Goal: Information Seeking & Learning: Check status

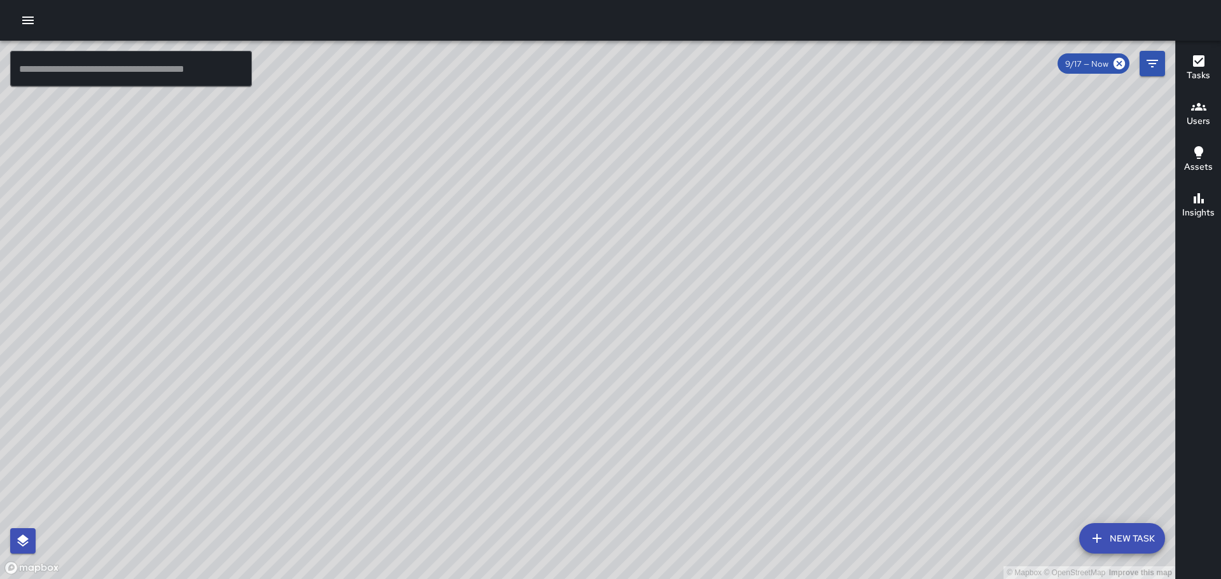
drag, startPoint x: 904, startPoint y: 254, endPoint x: 585, endPoint y: 155, distance: 333.8
click at [585, 155] on div "© Mapbox © OpenStreetMap Improve this map" at bounding box center [587, 310] width 1175 height 539
drag, startPoint x: 684, startPoint y: 186, endPoint x: 737, endPoint y: 313, distance: 138.0
click at [737, 313] on div "© Mapbox © OpenStreetMap Improve this map" at bounding box center [587, 310] width 1175 height 539
drag, startPoint x: 637, startPoint y: 353, endPoint x: 618, endPoint y: 147, distance: 206.9
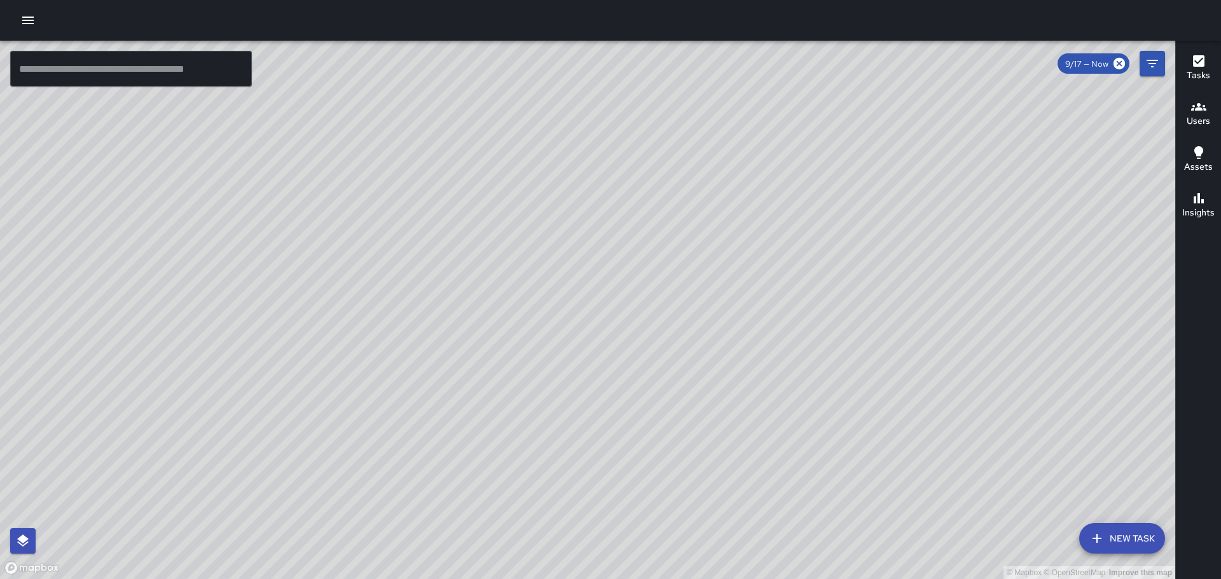
click at [622, 210] on div "© Mapbox © OpenStreetMap Improve this map" at bounding box center [587, 310] width 1175 height 539
drag, startPoint x: 770, startPoint y: 366, endPoint x: 754, endPoint y: 277, distance: 90.5
click at [754, 277] on div "© Mapbox © OpenStreetMap Improve this map" at bounding box center [587, 310] width 1175 height 539
drag, startPoint x: 766, startPoint y: 375, endPoint x: 758, endPoint y: 322, distance: 53.5
click at [758, 323] on div "© Mapbox © OpenStreetMap Improve this map" at bounding box center [587, 310] width 1175 height 539
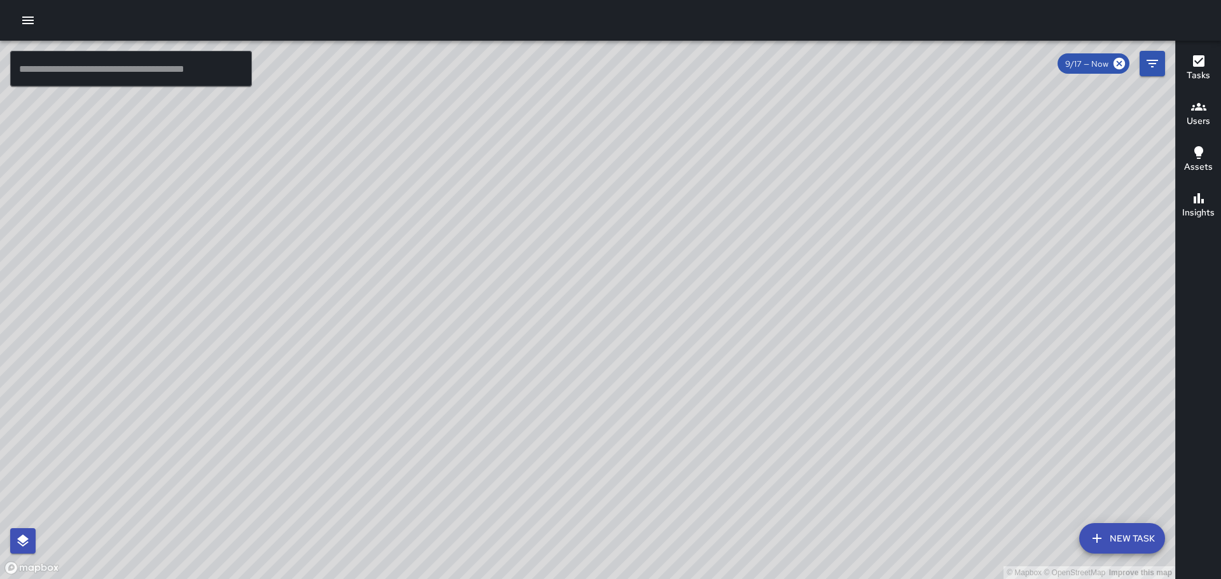
drag, startPoint x: 470, startPoint y: 327, endPoint x: 829, endPoint y: 305, distance: 359.4
click at [829, 305] on div "© Mapbox © OpenStreetMap Improve this map" at bounding box center [587, 310] width 1175 height 539
drag, startPoint x: 710, startPoint y: 238, endPoint x: 628, endPoint y: 323, distance: 118.8
click at [885, 438] on div "© Mapbox © OpenStreetMap Improve this map" at bounding box center [587, 310] width 1175 height 539
drag, startPoint x: 507, startPoint y: 331, endPoint x: 732, endPoint y: 341, distance: 225.4
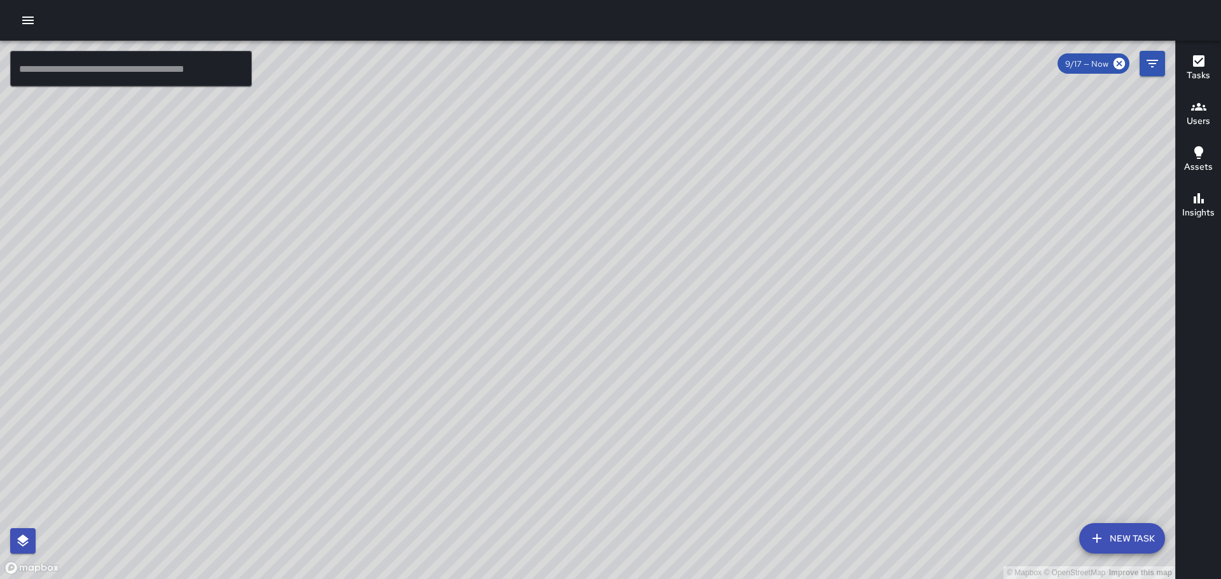
click at [801, 399] on div "© Mapbox © OpenStreetMap Improve this map" at bounding box center [587, 310] width 1175 height 539
drag, startPoint x: 531, startPoint y: 239, endPoint x: 664, endPoint y: 421, distance: 225.3
click at [664, 421] on div "© Mapbox © OpenStreetMap Improve this map" at bounding box center [587, 310] width 1175 height 539
drag, startPoint x: 424, startPoint y: 249, endPoint x: 632, endPoint y: 387, distance: 249.1
click at [632, 387] on div "© Mapbox © OpenStreetMap Improve this map" at bounding box center [587, 310] width 1175 height 539
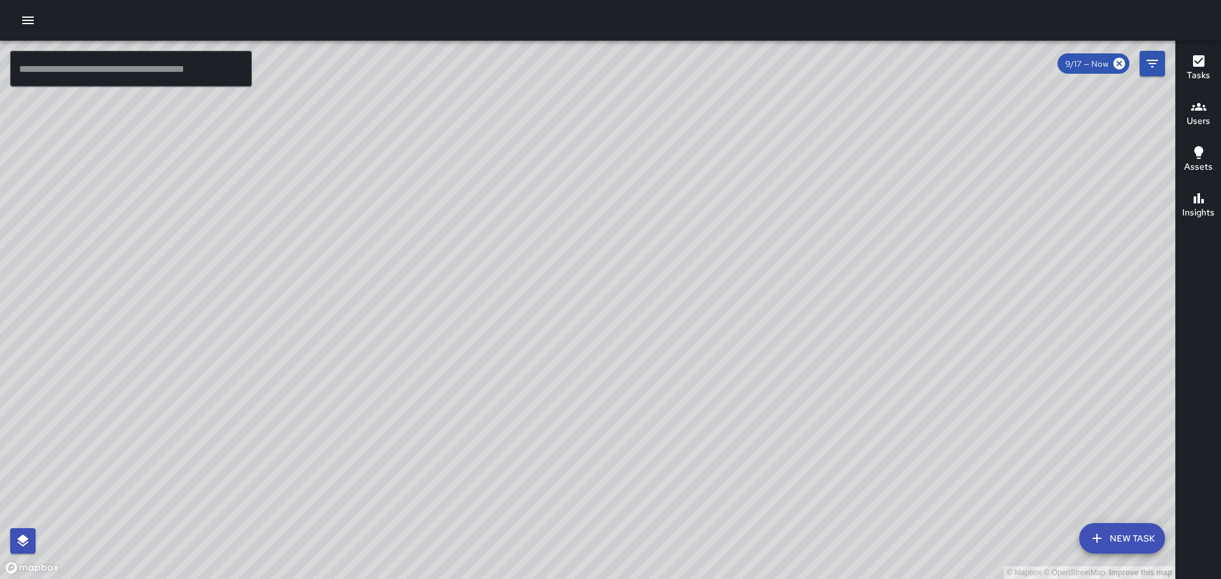
drag, startPoint x: 550, startPoint y: 256, endPoint x: 676, endPoint y: 467, distance: 245.0
click at [676, 467] on div "© Mapbox © OpenStreetMap Improve this map" at bounding box center [587, 310] width 1175 height 539
drag, startPoint x: 764, startPoint y: 385, endPoint x: 583, endPoint y: 132, distance: 311.5
click at [591, 141] on div "© Mapbox © OpenStreetMap Improve this map" at bounding box center [587, 310] width 1175 height 539
drag, startPoint x: 890, startPoint y: 434, endPoint x: 819, endPoint y: 327, distance: 129.3
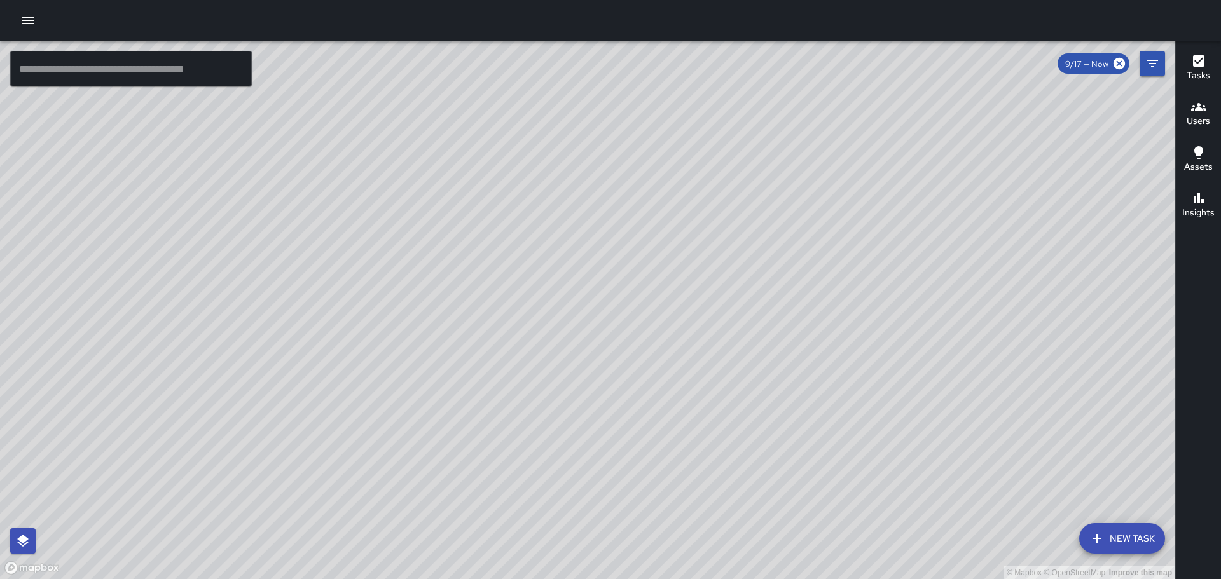
click at [819, 329] on div "© Mapbox © OpenStreetMap Improve this map" at bounding box center [587, 310] width 1175 height 539
drag, startPoint x: 985, startPoint y: 452, endPoint x: 892, endPoint y: 295, distance: 182.5
click at [892, 295] on div "© Mapbox © OpenStreetMap Improve this map" at bounding box center [587, 310] width 1175 height 539
drag, startPoint x: 900, startPoint y: 332, endPoint x: 843, endPoint y: 210, distance: 134.9
click at [843, 211] on div "© Mapbox © OpenStreetMap Improve this map" at bounding box center [587, 310] width 1175 height 539
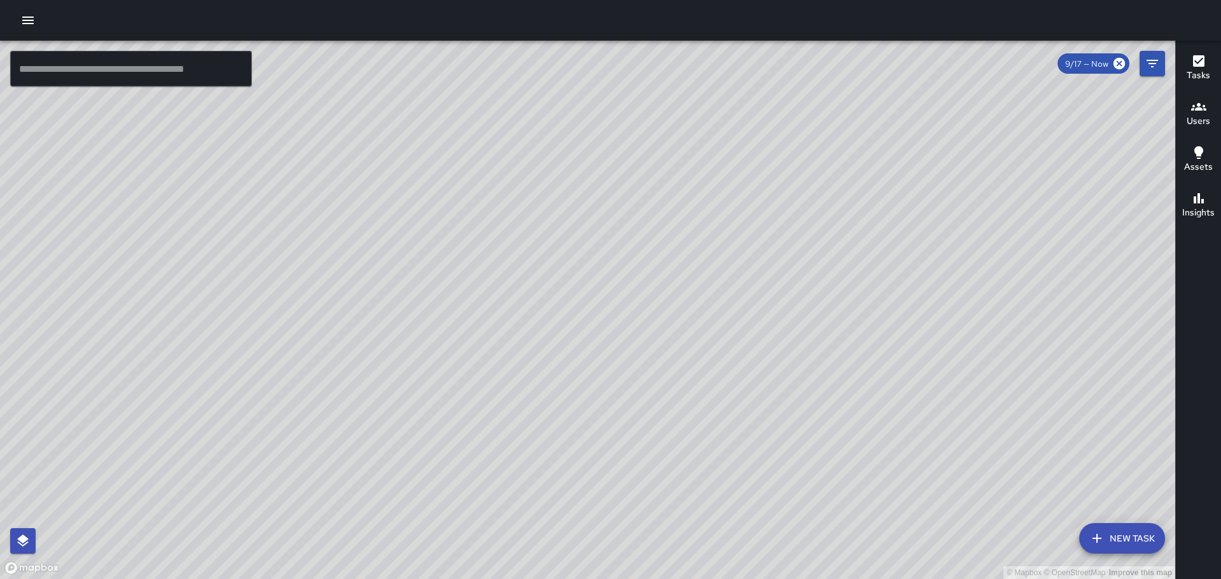
drag, startPoint x: 1089, startPoint y: 417, endPoint x: 917, endPoint y: 228, distance: 255.3
click at [913, 219] on div "© Mapbox © OpenStreetMap Improve this map" at bounding box center [587, 310] width 1175 height 539
drag, startPoint x: 958, startPoint y: 360, endPoint x: 943, endPoint y: 285, distance: 76.6
click at [943, 288] on div "© Mapbox © OpenStreetMap Improve this map" at bounding box center [587, 310] width 1175 height 539
drag, startPoint x: 742, startPoint y: 336, endPoint x: 758, endPoint y: 259, distance: 78.5
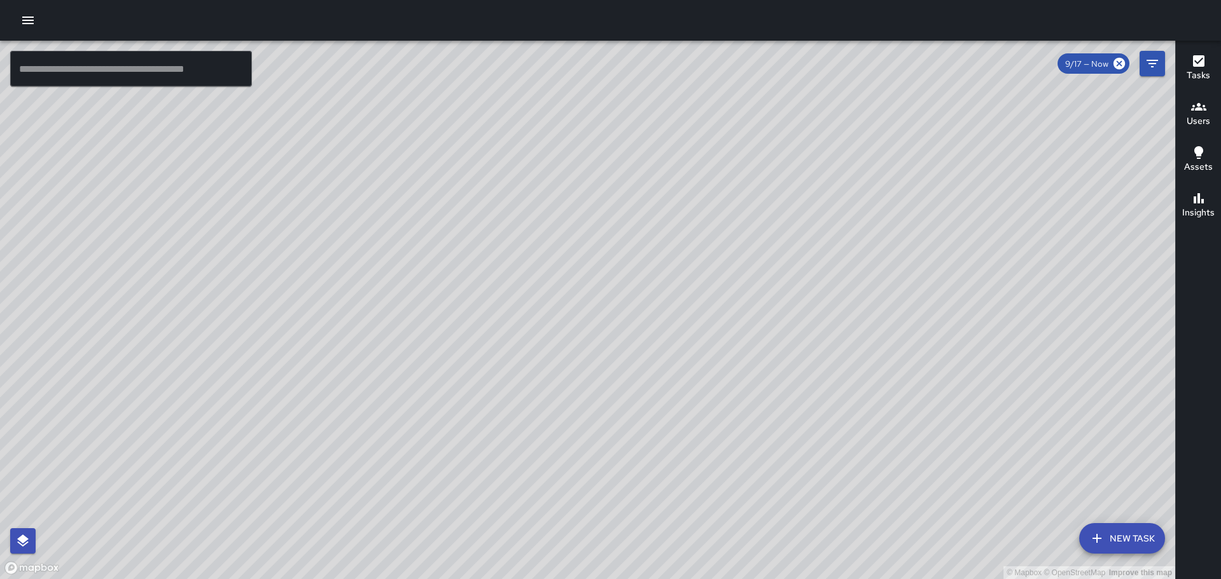
click at [757, 260] on div "© Mapbox © OpenStreetMap Improve this map" at bounding box center [587, 310] width 1175 height 539
drag, startPoint x: 1010, startPoint y: 417, endPoint x: 816, endPoint y: 116, distance: 358.5
click at [810, 115] on div "© Mapbox © OpenStreetMap Improve this map" at bounding box center [587, 310] width 1175 height 539
drag, startPoint x: 886, startPoint y: 345, endPoint x: 908, endPoint y: 403, distance: 62.4
click at [915, 442] on div "© Mapbox © OpenStreetMap Improve this map" at bounding box center [587, 310] width 1175 height 539
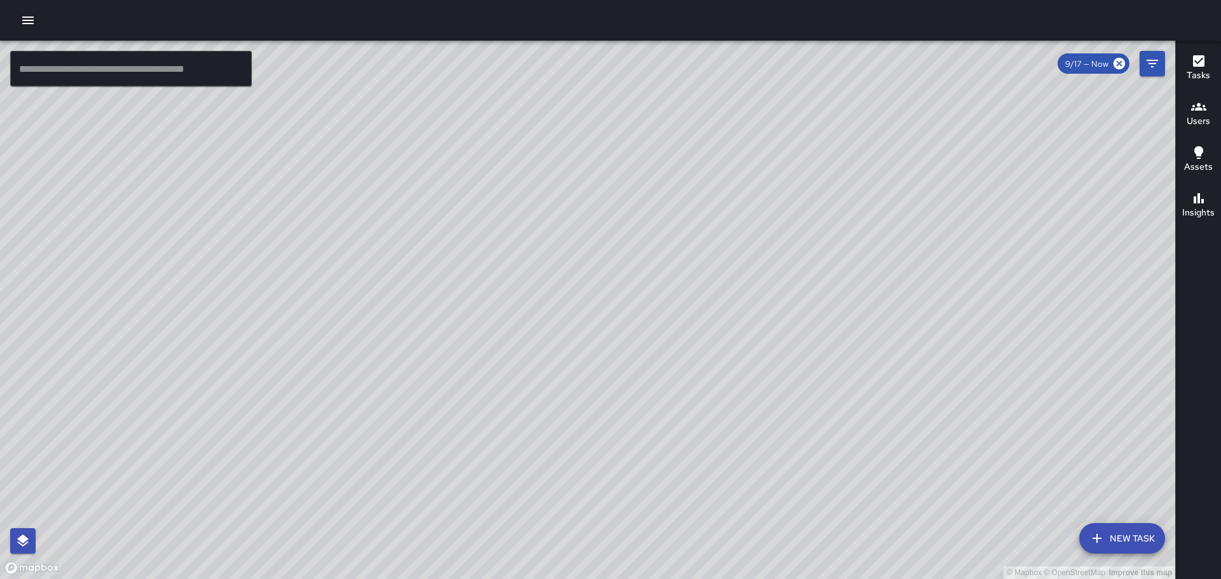
drag, startPoint x: 656, startPoint y: 253, endPoint x: 672, endPoint y: 398, distance: 145.3
click at [672, 398] on div "© Mapbox © OpenStreetMap Improve this map" at bounding box center [587, 310] width 1175 height 539
drag, startPoint x: 531, startPoint y: 522, endPoint x: 660, endPoint y: 393, distance: 182.2
click at [649, 402] on div "© Mapbox © OpenStreetMap Improve this map" at bounding box center [587, 310] width 1175 height 539
drag, startPoint x: 530, startPoint y: 343, endPoint x: 802, endPoint y: 598, distance: 372.6
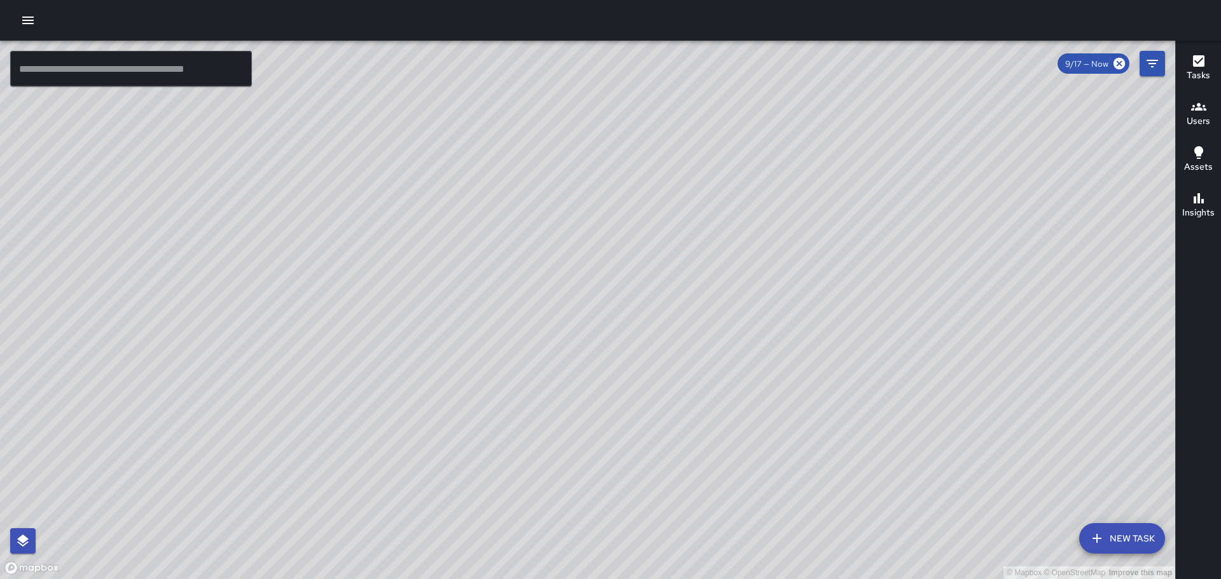
click at [802, 579] on html "© Mapbox © OpenStreetMap Improve this map ​ New Task 9/17 — Now Map Layers Task…" at bounding box center [610, 289] width 1221 height 579
drag, startPoint x: 585, startPoint y: 377, endPoint x: 618, endPoint y: 437, distance: 68.3
click at [618, 437] on div "© Mapbox © OpenStreetMap Improve this map" at bounding box center [587, 310] width 1175 height 539
drag, startPoint x: 458, startPoint y: 244, endPoint x: 494, endPoint y: 311, distance: 76.6
click at [494, 318] on div "© Mapbox © OpenStreetMap Improve this map" at bounding box center [587, 310] width 1175 height 539
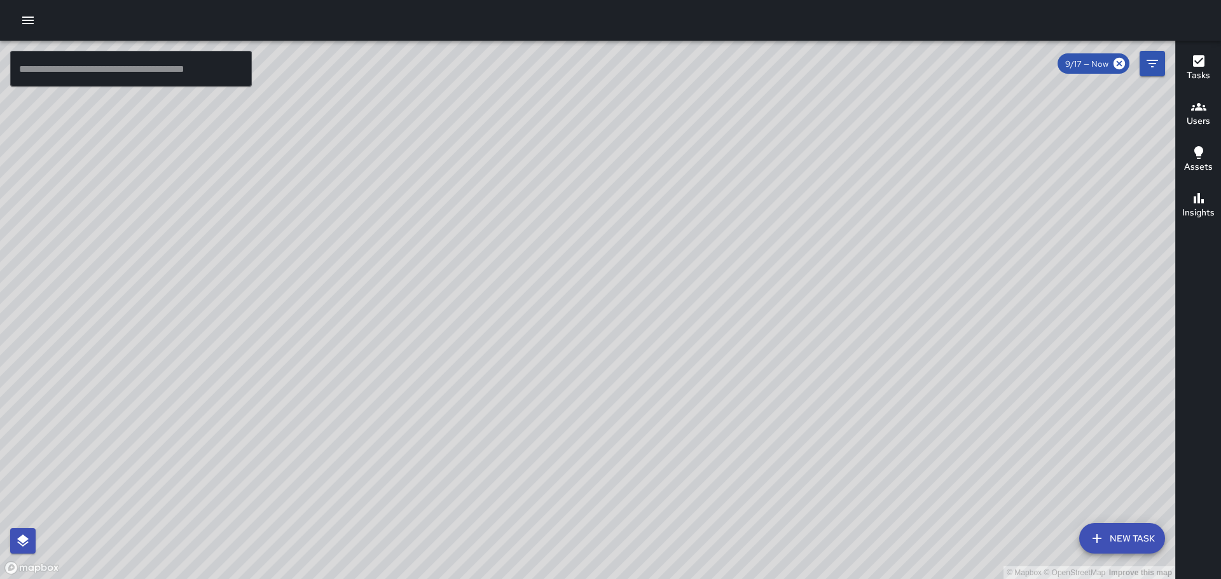
drag, startPoint x: 527, startPoint y: 295, endPoint x: 588, endPoint y: 370, distance: 96.8
click at [588, 370] on div "© Mapbox © OpenStreetMap Improve this map" at bounding box center [587, 310] width 1175 height 539
drag, startPoint x: 314, startPoint y: 182, endPoint x: 430, endPoint y: 331, distance: 189.5
click at [433, 336] on div "© Mapbox © OpenStreetMap Improve this map" at bounding box center [587, 310] width 1175 height 539
drag, startPoint x: 234, startPoint y: 335, endPoint x: 308, endPoint y: 322, distance: 75.0
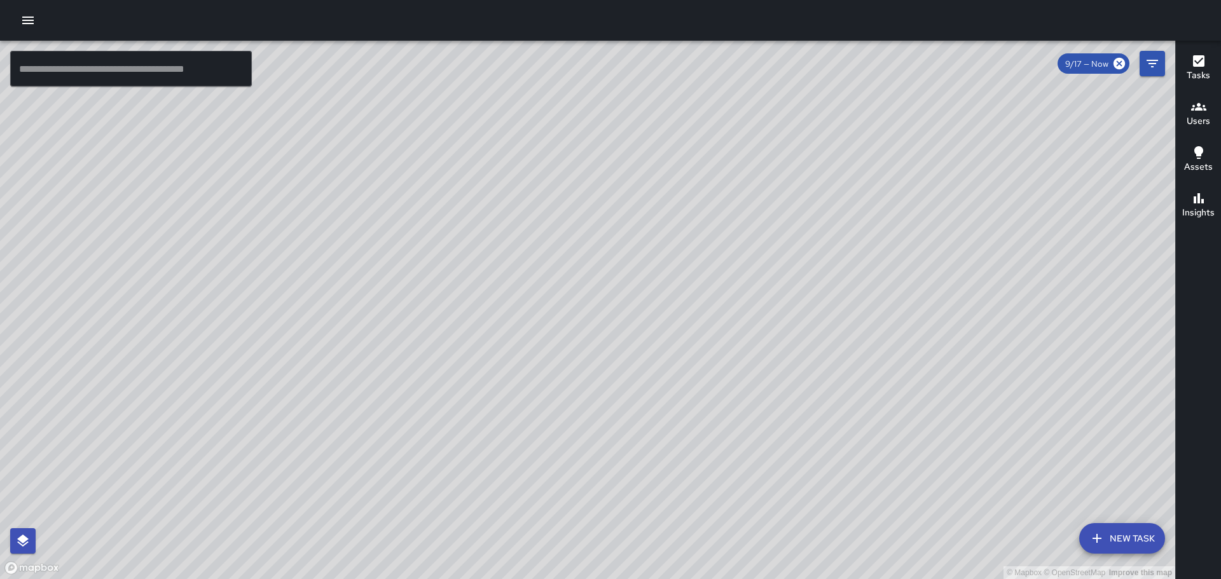
click at [340, 308] on div "© Mapbox © OpenStreetMap Improve this map" at bounding box center [587, 310] width 1175 height 539
drag, startPoint x: 821, startPoint y: 355, endPoint x: 773, endPoint y: 296, distance: 75.6
click at [775, 297] on div "© Mapbox © OpenStreetMap Improve this map" at bounding box center [587, 310] width 1175 height 539
drag, startPoint x: 946, startPoint y: 252, endPoint x: 849, endPoint y: 238, distance: 98.9
click at [849, 238] on div "© Mapbox © OpenStreetMap Improve this map" at bounding box center [587, 310] width 1175 height 539
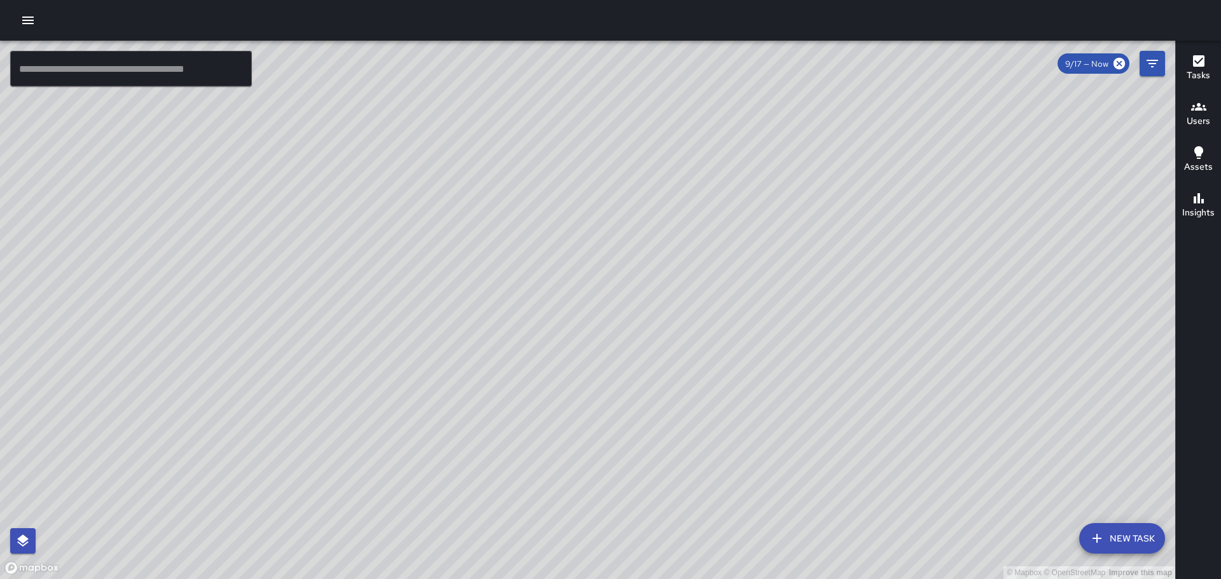
drag, startPoint x: 896, startPoint y: 256, endPoint x: 777, endPoint y: 172, distance: 146.5
click at [777, 172] on div "© Mapbox © OpenStreetMap Improve this map" at bounding box center [587, 310] width 1175 height 539
click at [698, 76] on div "© Mapbox © OpenStreetMap Improve this map JL [PERSON_NAME] Ambassador Tasks 27 …" at bounding box center [587, 310] width 1175 height 539
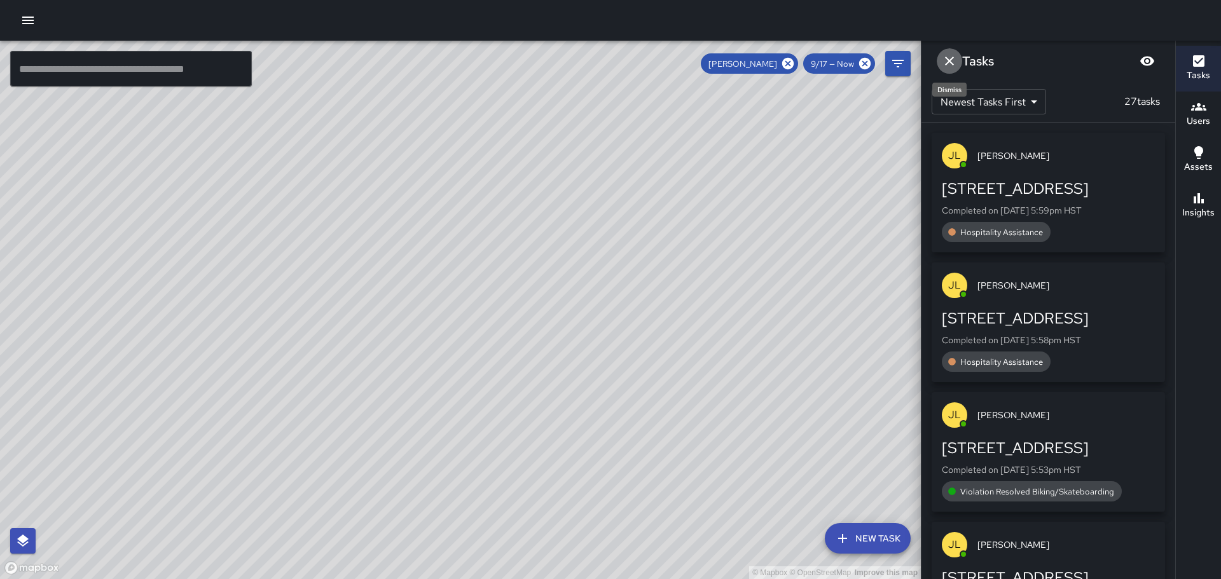
click at [946, 58] on icon "Dismiss" at bounding box center [949, 61] width 9 height 9
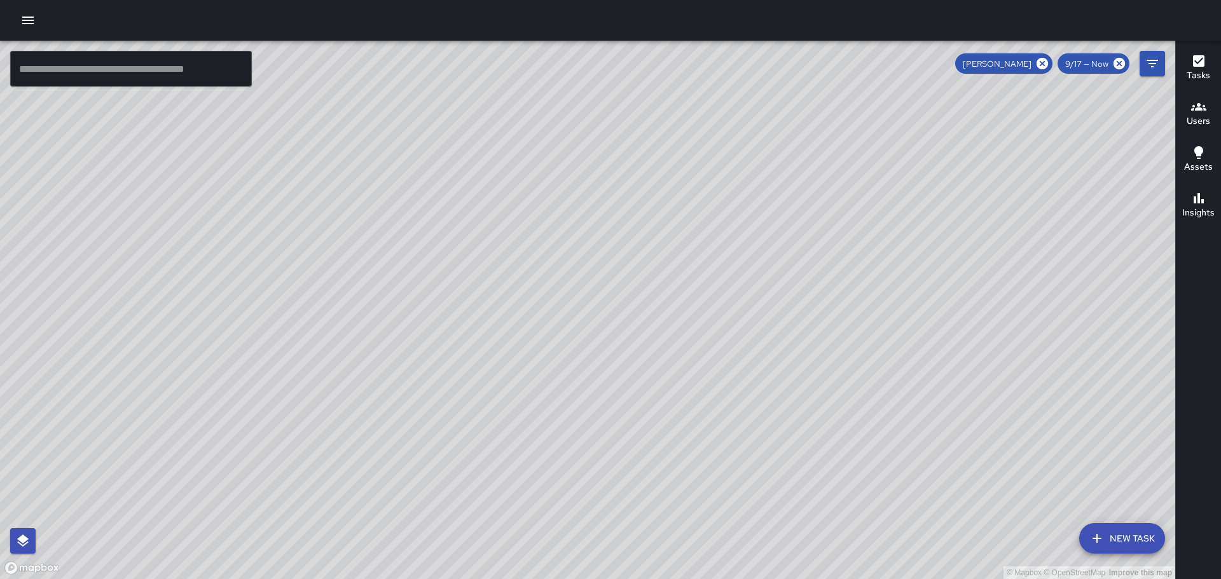
drag, startPoint x: 891, startPoint y: 227, endPoint x: 786, endPoint y: 175, distance: 117.8
click at [786, 175] on div "© Mapbox © OpenStreetMap Improve this map" at bounding box center [587, 310] width 1175 height 539
drag, startPoint x: 805, startPoint y: 186, endPoint x: 781, endPoint y: 256, distance: 73.8
click at [766, 308] on div "© Mapbox © OpenStreetMap Improve this map" at bounding box center [587, 310] width 1175 height 539
drag, startPoint x: 887, startPoint y: 269, endPoint x: 827, endPoint y: 234, distance: 69.8
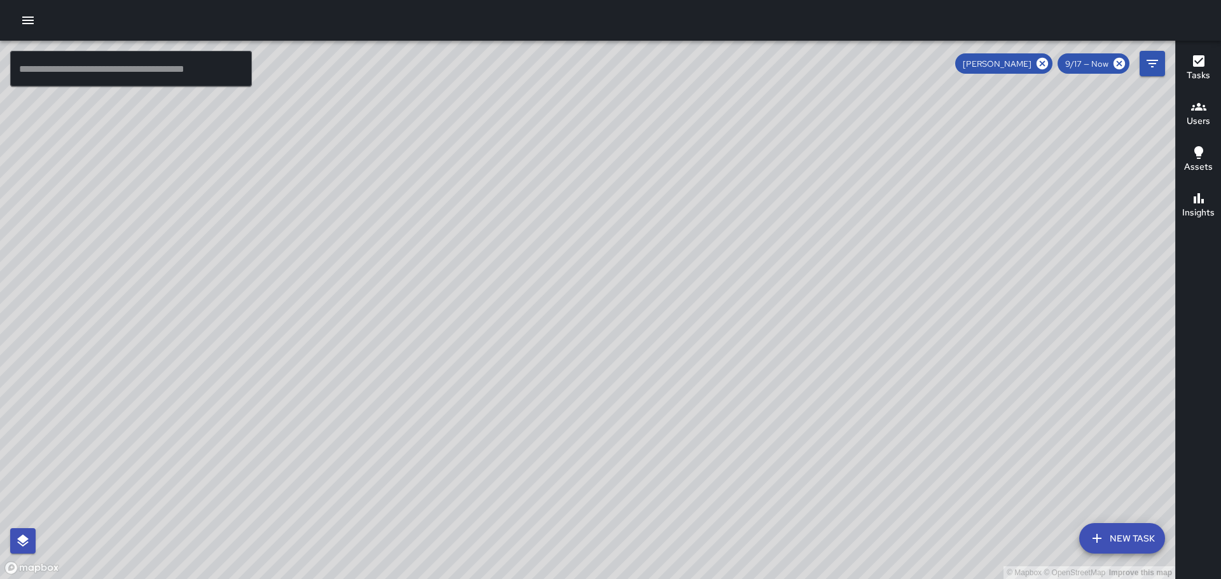
click at [827, 234] on div "© Mapbox © OpenStreetMap Improve this map" at bounding box center [587, 310] width 1175 height 539
drag, startPoint x: 887, startPoint y: 279, endPoint x: 796, endPoint y: 165, distance: 145.7
click at [786, 162] on div "© Mapbox © OpenStreetMap Improve this map" at bounding box center [587, 310] width 1175 height 539
drag, startPoint x: 952, startPoint y: 376, endPoint x: 849, endPoint y: 233, distance: 176.0
click at [847, 233] on div "© Mapbox © OpenStreetMap Improve this map" at bounding box center [587, 310] width 1175 height 539
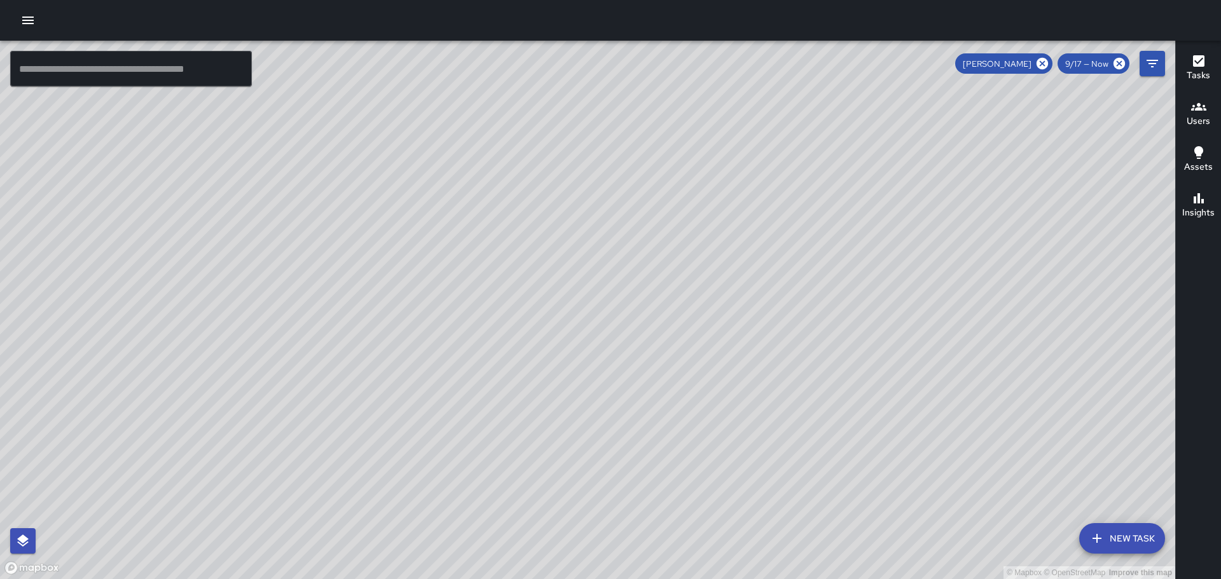
drag, startPoint x: 461, startPoint y: 293, endPoint x: 632, endPoint y: 160, distance: 216.7
click at [609, 184] on div "© Mapbox © OpenStreetMap Improve this map" at bounding box center [587, 310] width 1175 height 539
drag, startPoint x: 341, startPoint y: 326, endPoint x: 618, endPoint y: 163, distance: 321.4
click at [604, 179] on div "© Mapbox © OpenStreetMap Improve this map" at bounding box center [587, 310] width 1175 height 539
drag, startPoint x: 537, startPoint y: 333, endPoint x: 634, endPoint y: 180, distance: 181.2
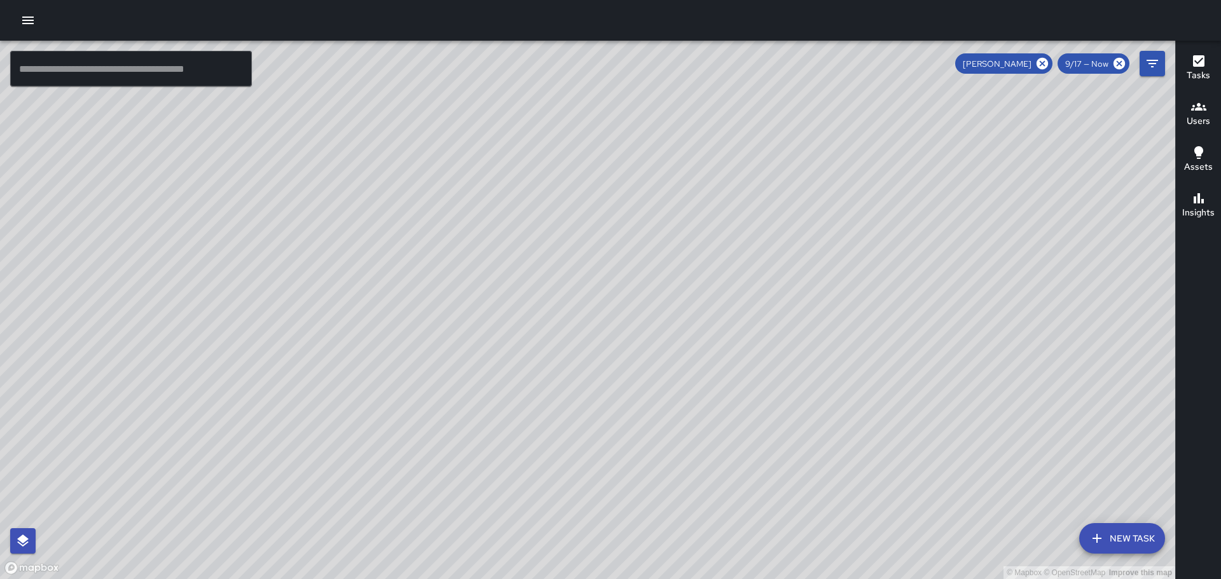
click at [634, 181] on div "© Mapbox © OpenStreetMap Improve this map" at bounding box center [587, 310] width 1175 height 539
drag, startPoint x: 739, startPoint y: 306, endPoint x: 637, endPoint y: 393, distance: 134.5
click at [630, 400] on div "© Mapbox © OpenStreetMap Improve this map" at bounding box center [587, 310] width 1175 height 539
drag, startPoint x: 720, startPoint y: 336, endPoint x: 613, endPoint y: 396, distance: 122.4
click at [613, 396] on div "© Mapbox © OpenStreetMap Improve this map" at bounding box center [587, 310] width 1175 height 539
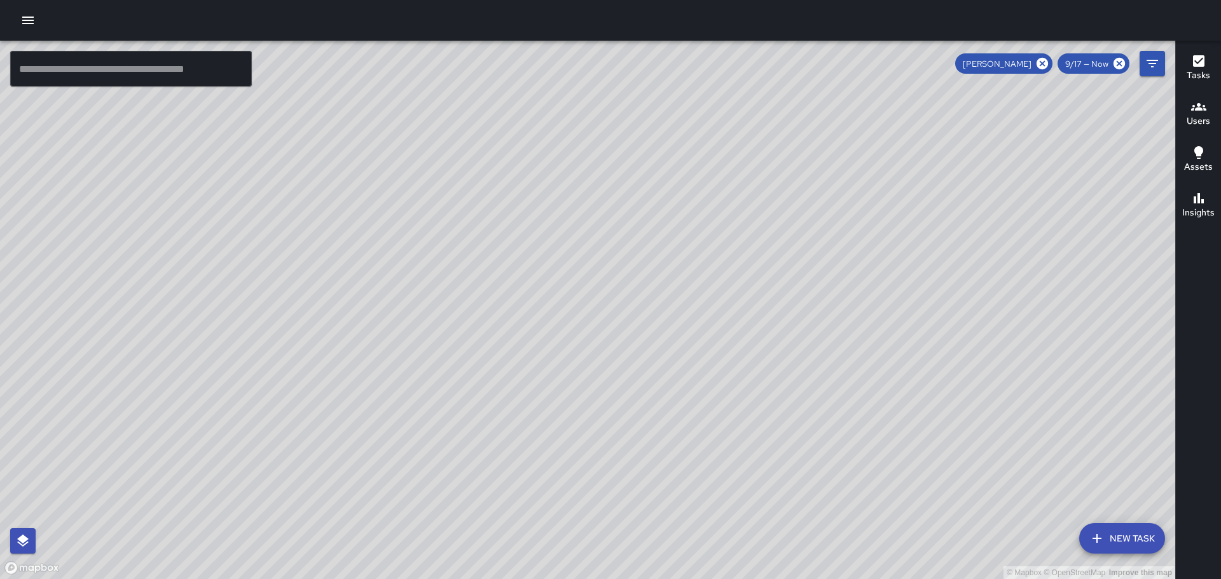
click at [566, 372] on div "© Mapbox © OpenStreetMap Improve this map" at bounding box center [587, 310] width 1175 height 539
drag, startPoint x: 529, startPoint y: 498, endPoint x: 548, endPoint y: 486, distance: 22.1
click at [549, 487] on div "© Mapbox © OpenStreetMap Improve this map" at bounding box center [587, 310] width 1175 height 539
drag, startPoint x: 857, startPoint y: 479, endPoint x: 772, endPoint y: 385, distance: 126.9
click at [775, 391] on div "© Mapbox © OpenStreetMap Improve this map" at bounding box center [587, 310] width 1175 height 539
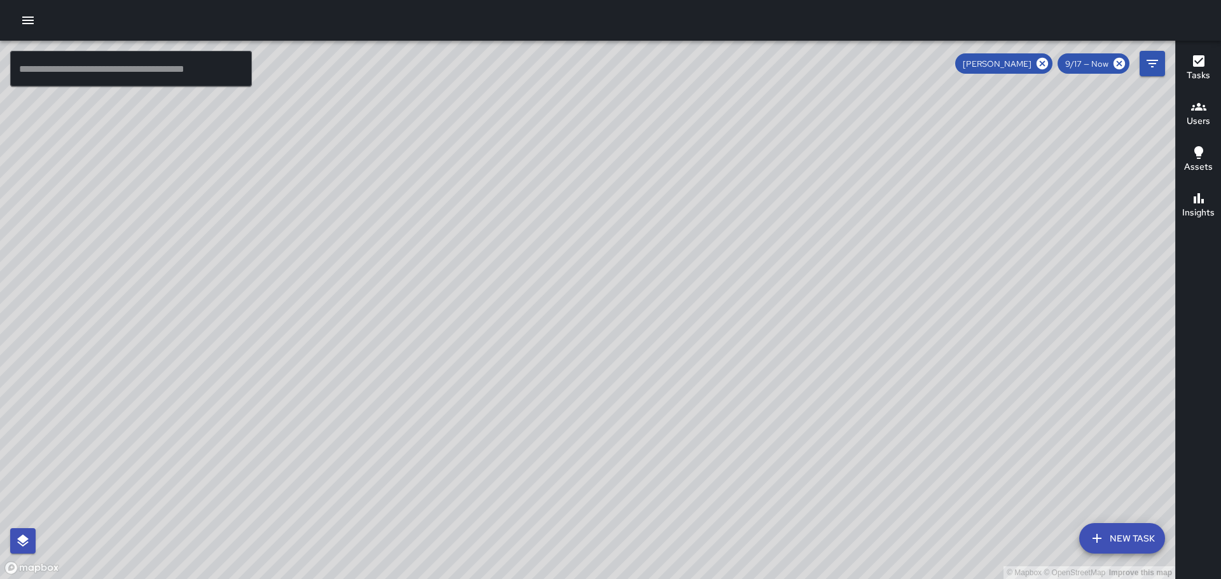
drag, startPoint x: 810, startPoint y: 390, endPoint x: 737, endPoint y: 322, distance: 99.4
click at [737, 324] on div "© Mapbox © OpenStreetMap Improve this map" at bounding box center [587, 310] width 1175 height 539
drag, startPoint x: 674, startPoint y: 312, endPoint x: 612, endPoint y: 347, distance: 71.8
click at [620, 345] on div "© Mapbox © OpenStreetMap Improve this map" at bounding box center [587, 310] width 1175 height 539
drag, startPoint x: 571, startPoint y: 331, endPoint x: 520, endPoint y: 438, distance: 118.7
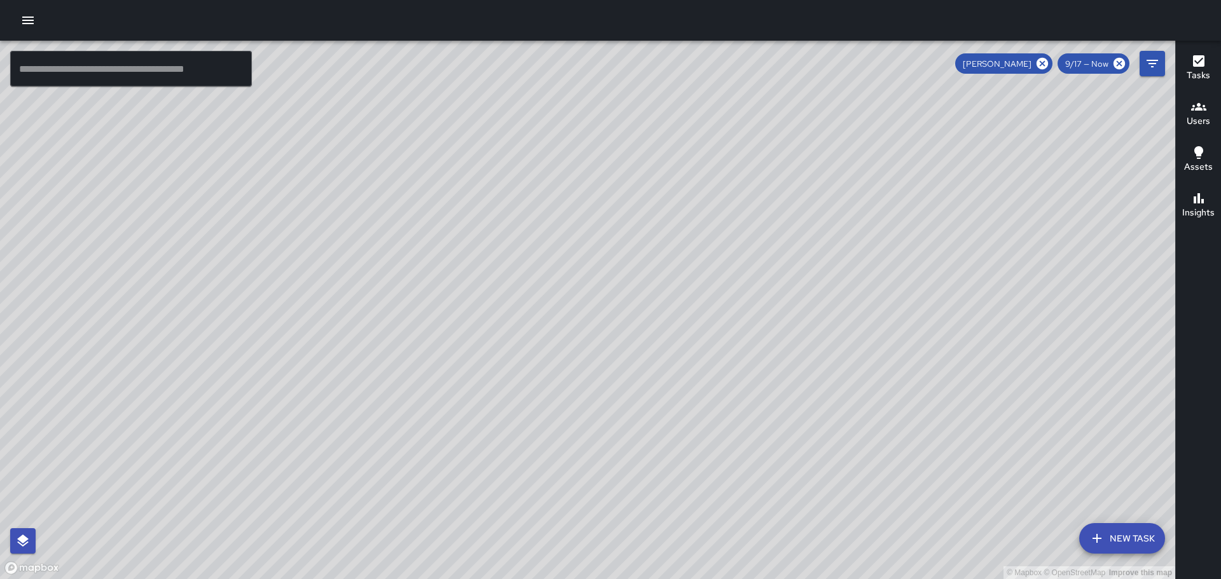
click at [489, 473] on div "© Mapbox © OpenStreetMap Improve this map" at bounding box center [587, 310] width 1175 height 539
drag, startPoint x: 604, startPoint y: 293, endPoint x: 534, endPoint y: 518, distance: 235.2
click at [532, 522] on div "© Mapbox © OpenStreetMap Improve this map" at bounding box center [587, 310] width 1175 height 539
click at [460, 296] on div "© Mapbox © OpenStreetMap Improve this map" at bounding box center [587, 310] width 1175 height 539
drag, startPoint x: 359, startPoint y: 251, endPoint x: 599, endPoint y: 404, distance: 284.3
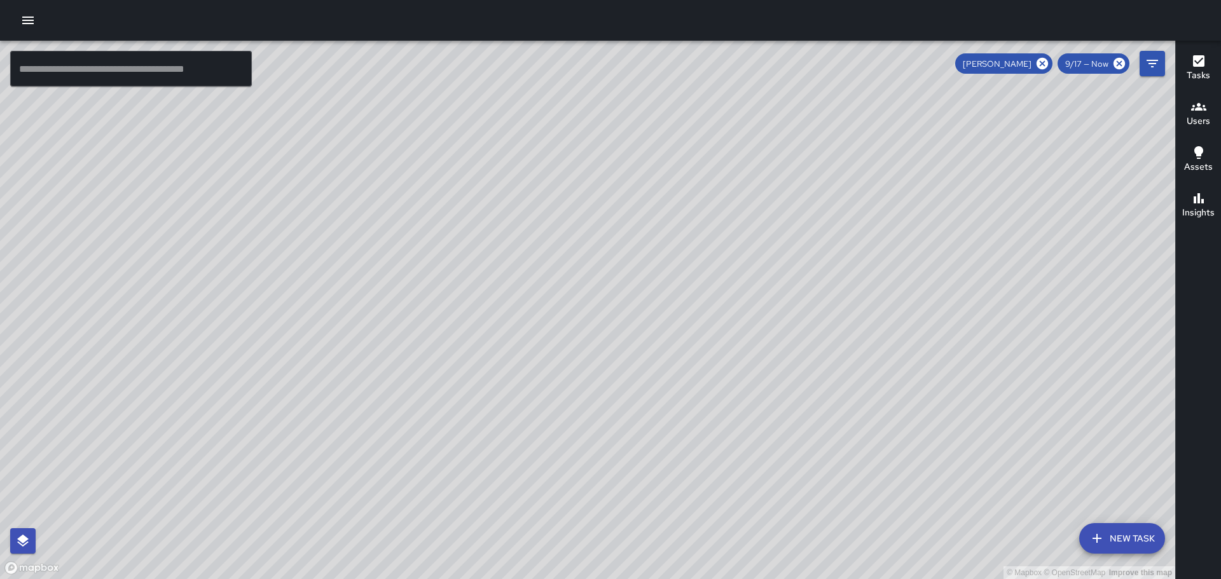
click at [600, 425] on div "© Mapbox © OpenStreetMap Improve this map" at bounding box center [587, 310] width 1175 height 539
drag, startPoint x: 408, startPoint y: 247, endPoint x: 542, endPoint y: 402, distance: 204.8
click at [542, 402] on div "© Mapbox © OpenStreetMap Improve this map" at bounding box center [587, 310] width 1175 height 539
drag, startPoint x: 621, startPoint y: 405, endPoint x: 571, endPoint y: 279, distance: 135.6
click at [575, 286] on div "© Mapbox © OpenStreetMap Improve this map" at bounding box center [587, 310] width 1175 height 539
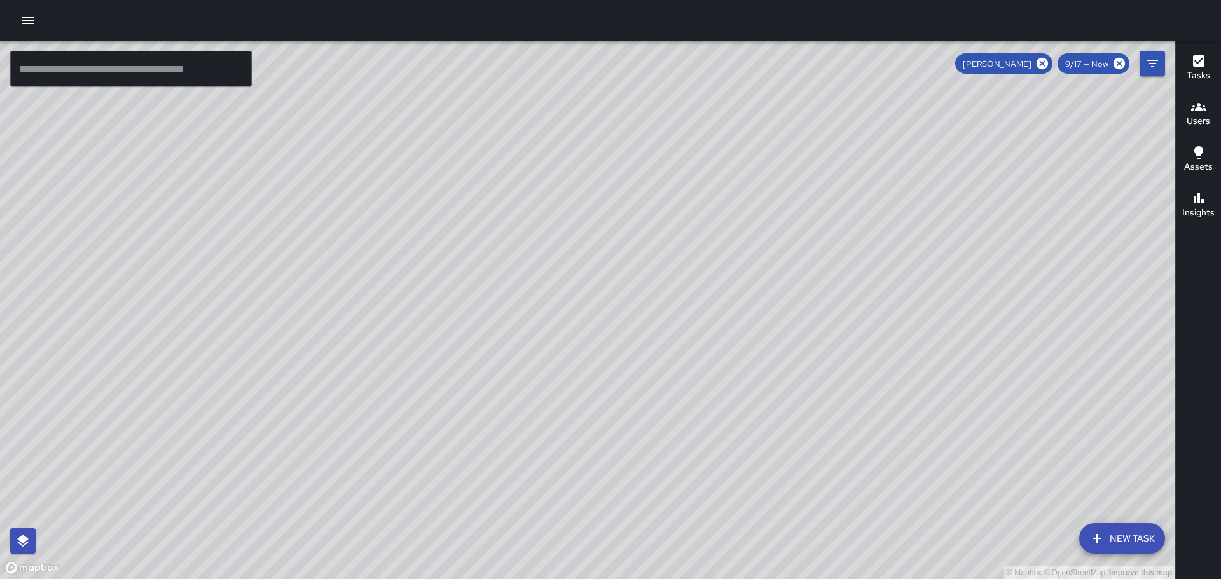
drag, startPoint x: 726, startPoint y: 460, endPoint x: 653, endPoint y: 373, distance: 113.7
click at [662, 380] on div "© Mapbox © OpenStreetMap Improve this map" at bounding box center [587, 310] width 1175 height 539
drag, startPoint x: 696, startPoint y: 470, endPoint x: 674, endPoint y: 421, distance: 53.8
click at [674, 421] on div "© Mapbox © OpenStreetMap Improve this map" at bounding box center [587, 310] width 1175 height 539
drag, startPoint x: 616, startPoint y: 360, endPoint x: 622, endPoint y: 301, distance: 59.5
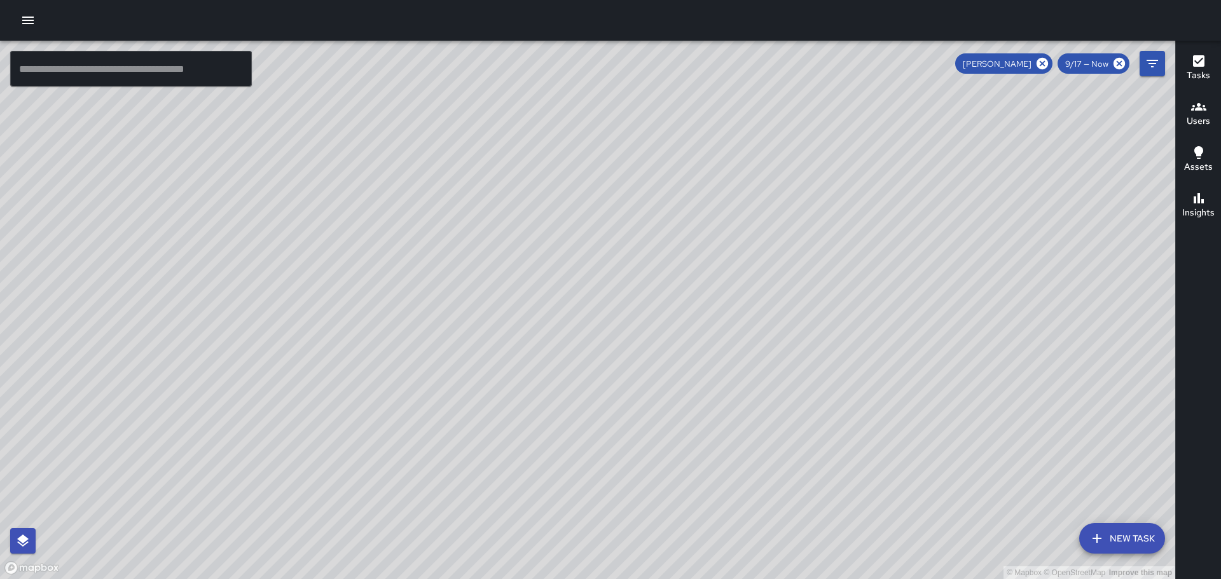
click at [622, 301] on div "© Mapbox © OpenStreetMap Improve this map" at bounding box center [587, 310] width 1175 height 539
drag, startPoint x: 817, startPoint y: 477, endPoint x: 737, endPoint y: 381, distance: 125.1
click at [739, 384] on div "© Mapbox © OpenStreetMap Improve this map" at bounding box center [587, 310] width 1175 height 539
drag, startPoint x: 789, startPoint y: 459, endPoint x: 726, endPoint y: 365, distance: 112.7
click at [724, 361] on div "© Mapbox © OpenStreetMap Improve this map" at bounding box center [587, 310] width 1175 height 539
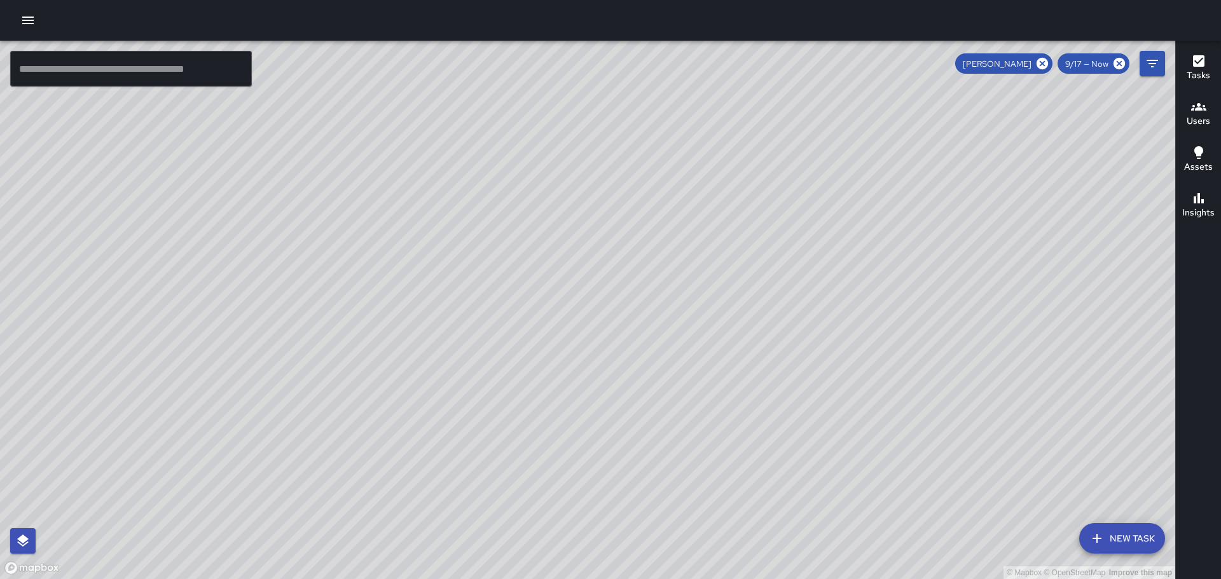
drag, startPoint x: 600, startPoint y: 317, endPoint x: 614, endPoint y: 386, distance: 70.7
click at [614, 386] on div "© Mapbox © OpenStreetMap Improve this map" at bounding box center [587, 310] width 1175 height 539
click at [1043, 60] on icon at bounding box center [1042, 63] width 11 height 11
click at [29, 18] on icon "button" at bounding box center [27, 21] width 11 height 8
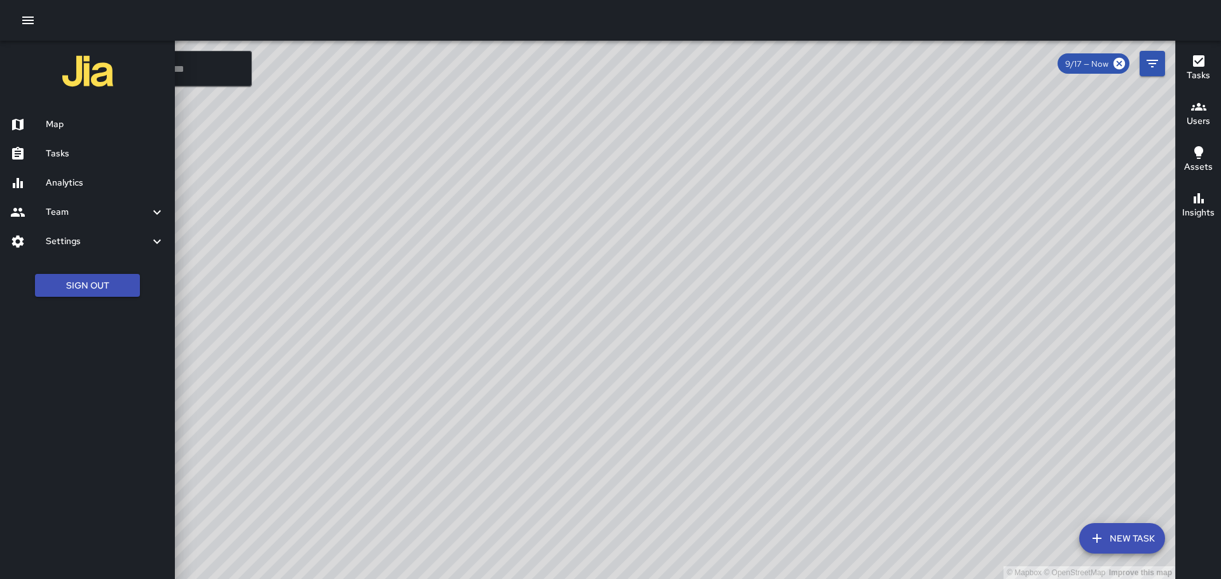
click at [75, 178] on h6 "Analytics" at bounding box center [105, 183] width 119 height 14
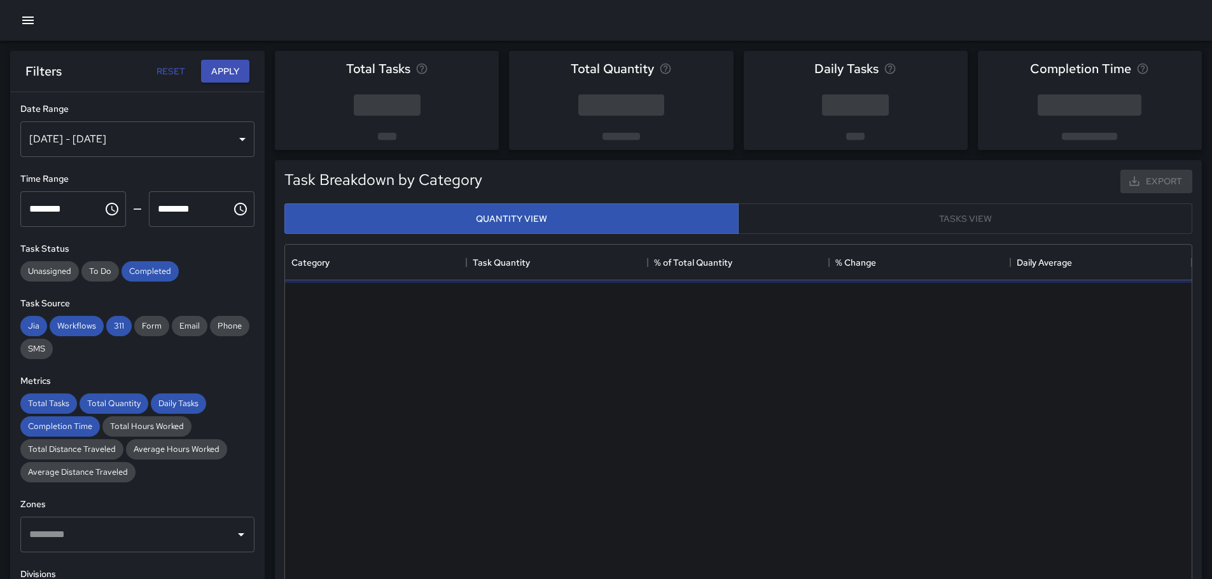
scroll to position [371, 897]
click at [235, 134] on div "[DATE] - [DATE]" at bounding box center [137, 139] width 234 height 36
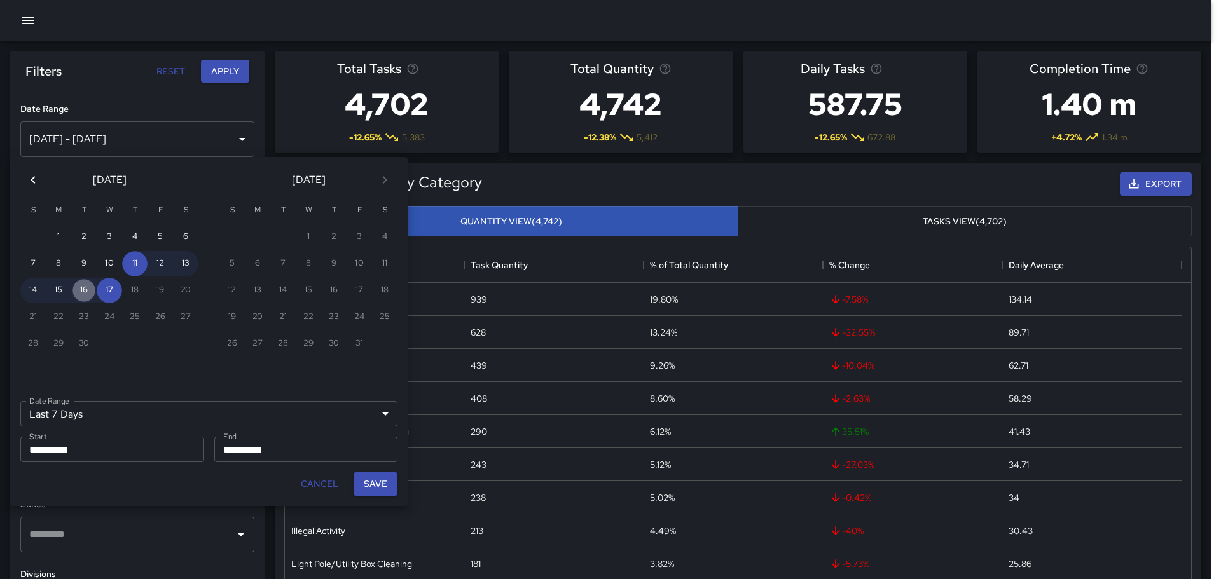
click at [80, 290] on button "16" at bounding box center [83, 290] width 25 height 25
type input "******"
type input "**********"
click at [80, 290] on button "16" at bounding box center [83, 290] width 25 height 25
type input "**********"
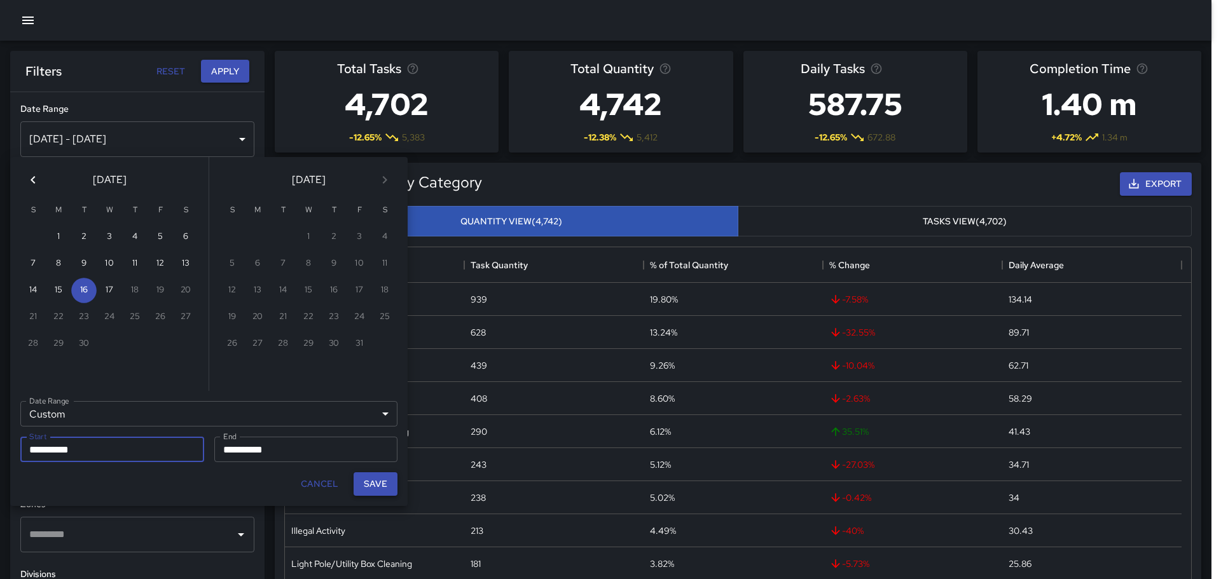
click at [375, 484] on button "Save" at bounding box center [376, 485] width 44 height 24
type input "**********"
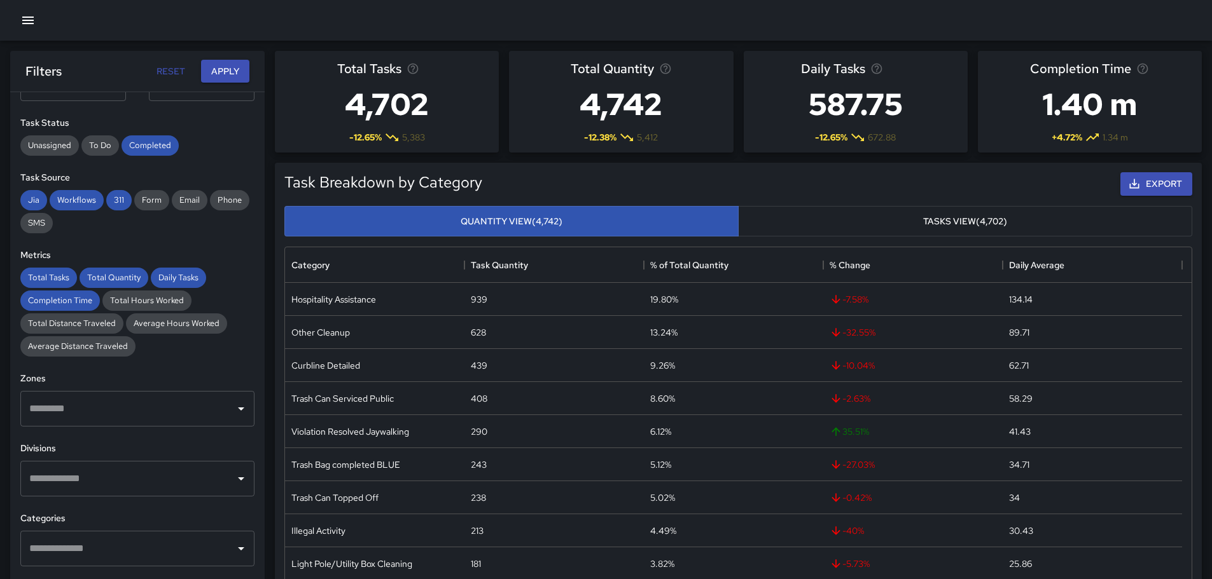
scroll to position [127, 0]
click at [237, 474] on icon "Open" at bounding box center [240, 477] width 15 height 15
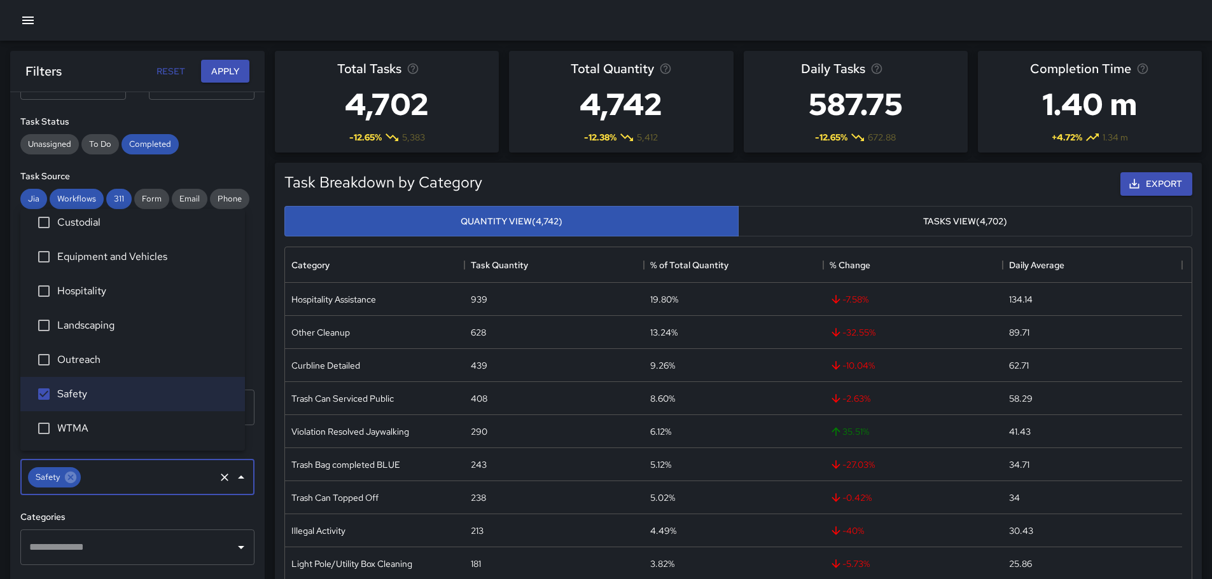
scroll to position [191, 0]
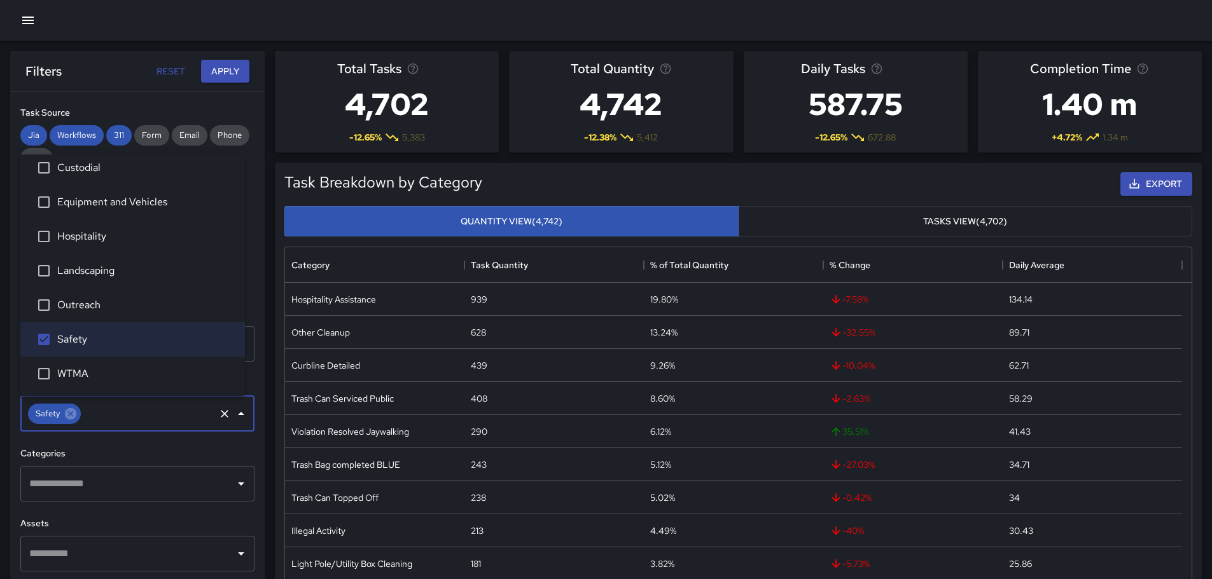
click at [238, 483] on icon "Open" at bounding box center [241, 484] width 6 height 3
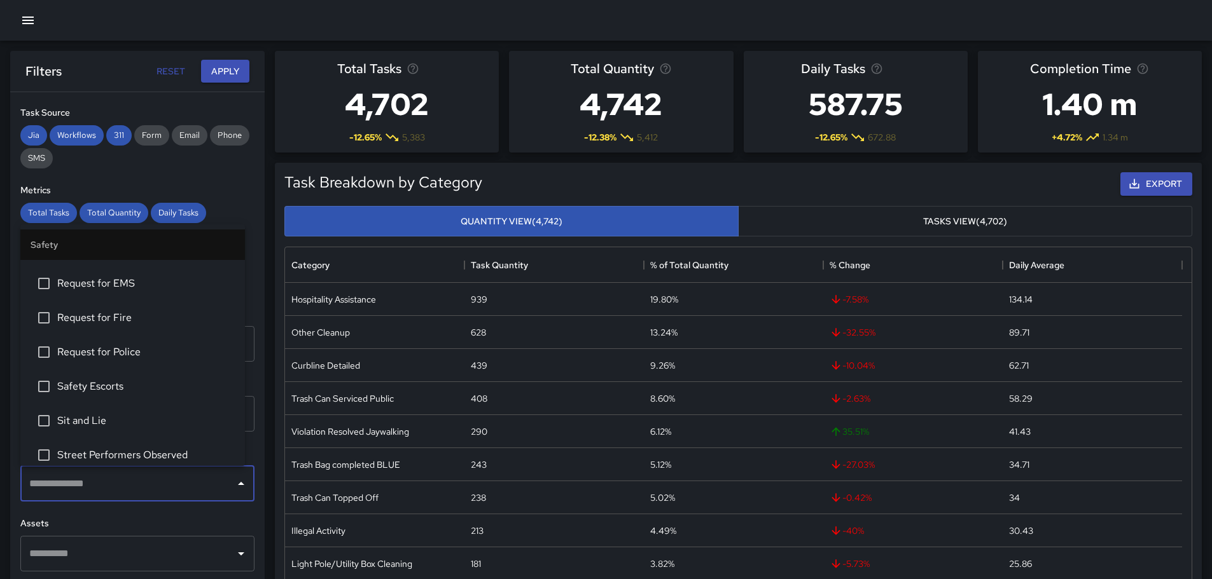
scroll to position [572, 0]
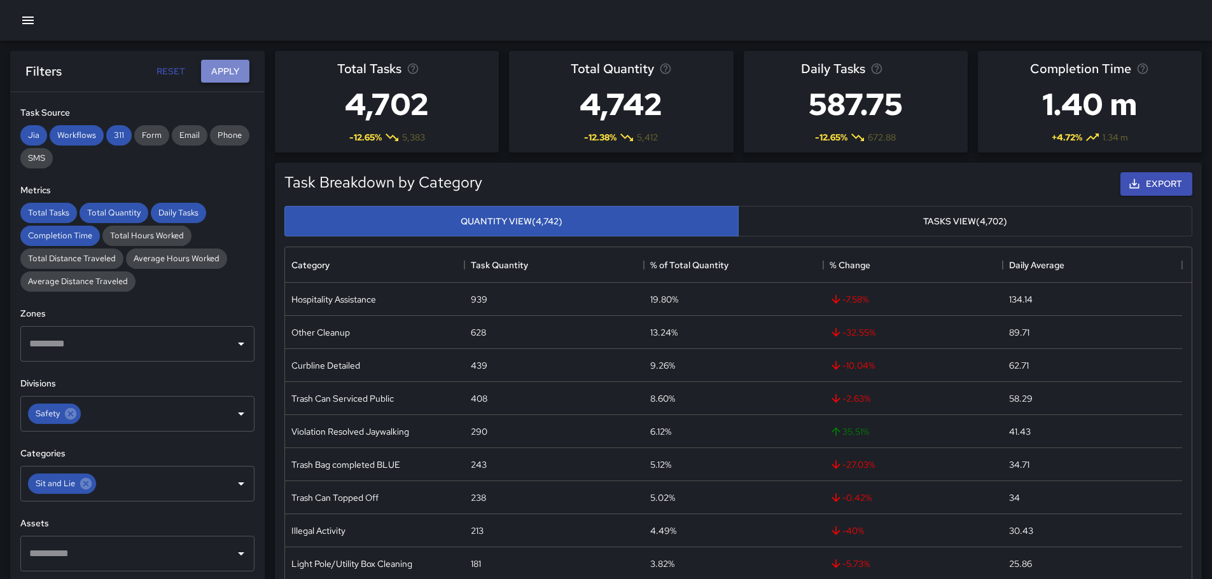
click at [225, 71] on button "Apply" at bounding box center [225, 72] width 48 height 24
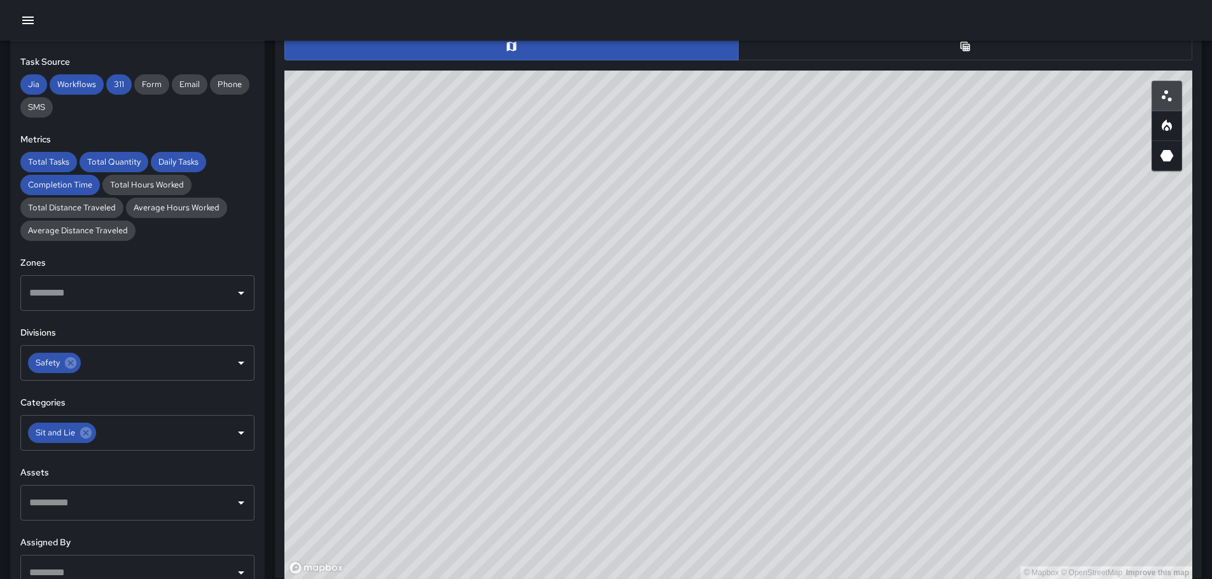
scroll to position [636, 0]
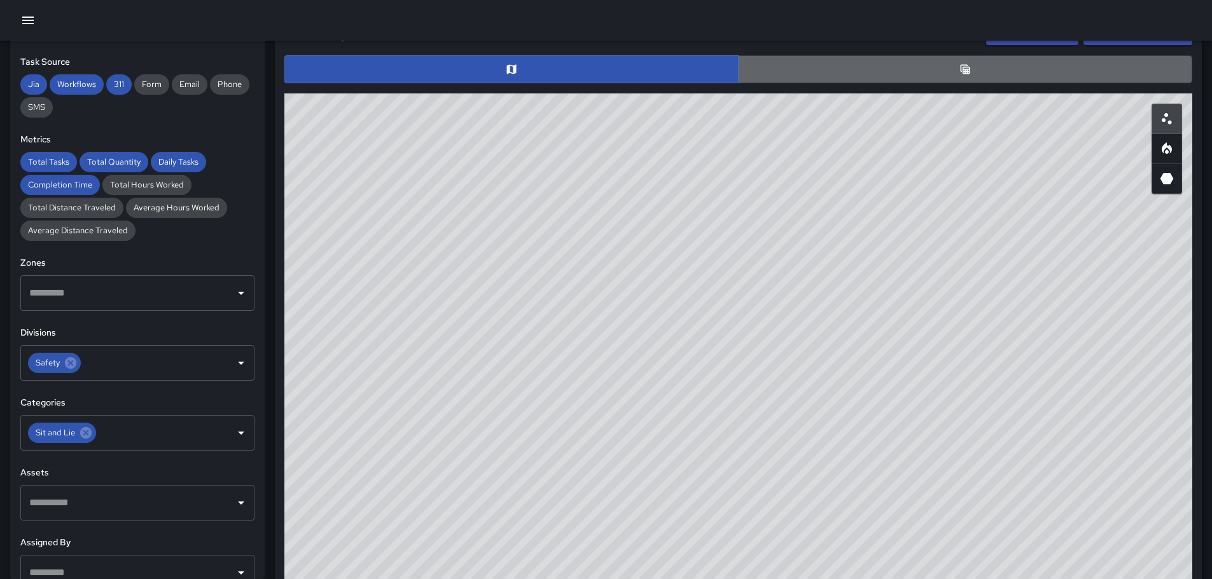
click at [950, 68] on button "button" at bounding box center [965, 69] width 454 height 28
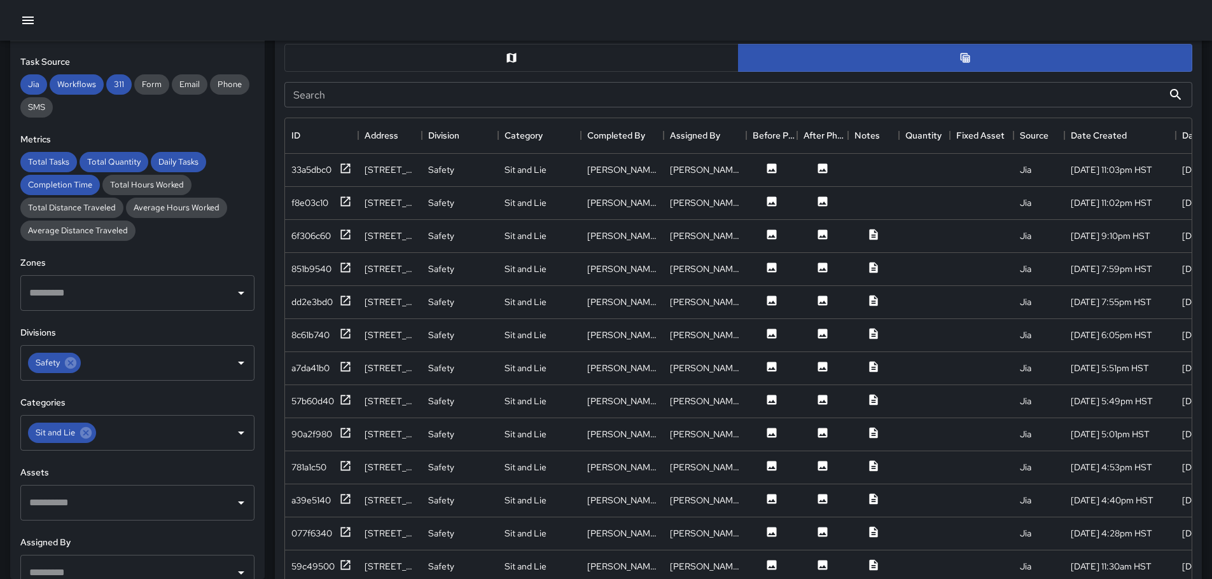
scroll to position [658, 0]
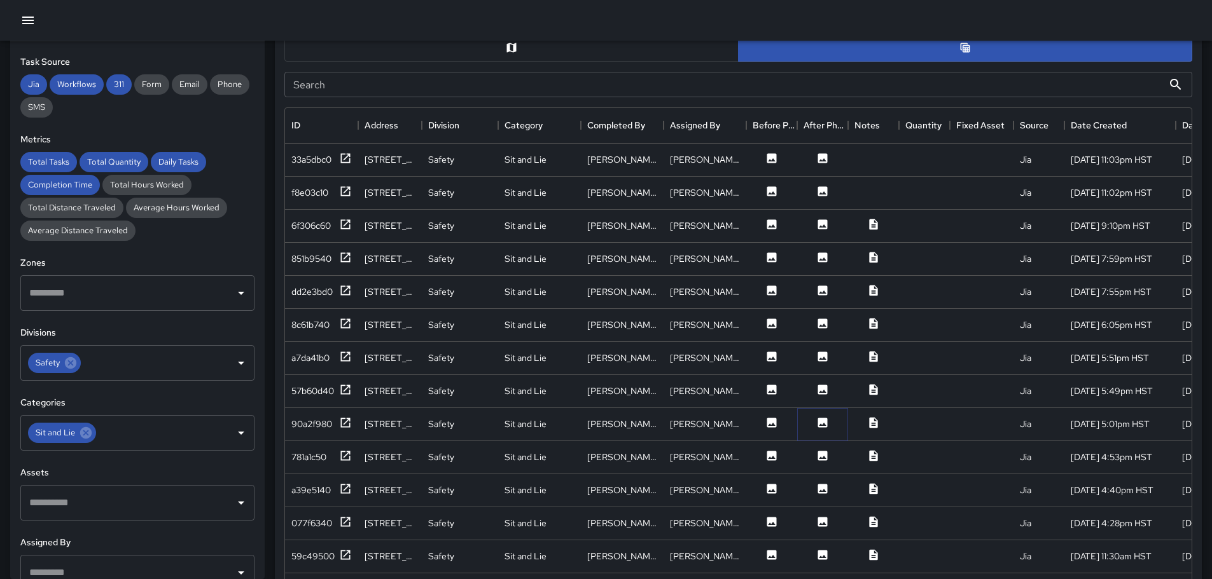
click at [821, 424] on icon at bounding box center [822, 423] width 13 height 13
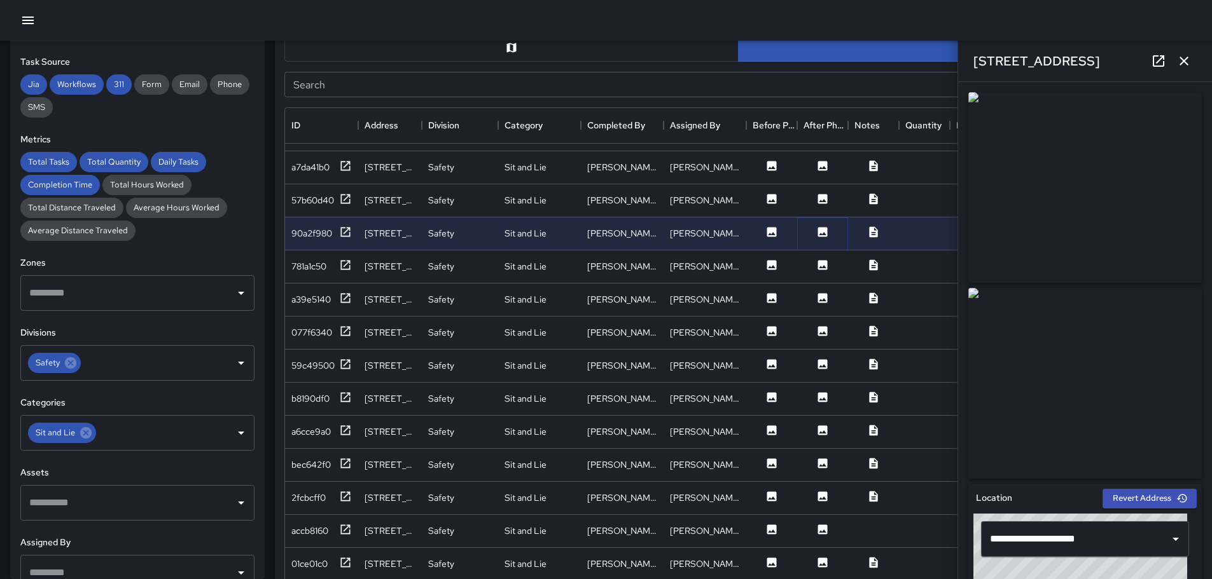
scroll to position [254, 0]
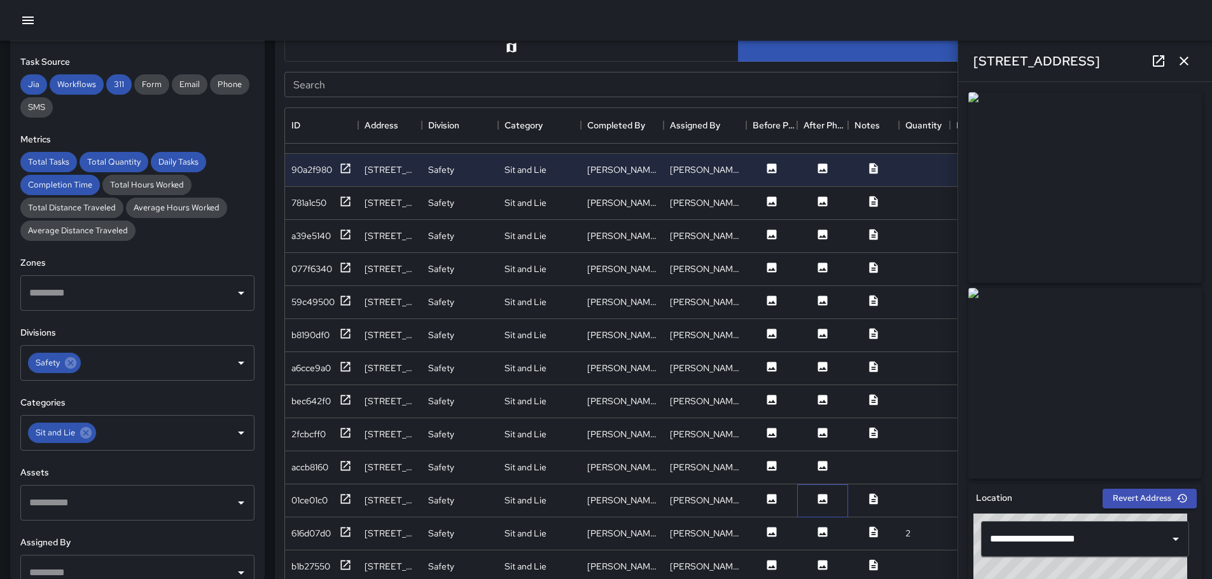
click at [846, 506] on div at bounding box center [822, 501] width 51 height 33
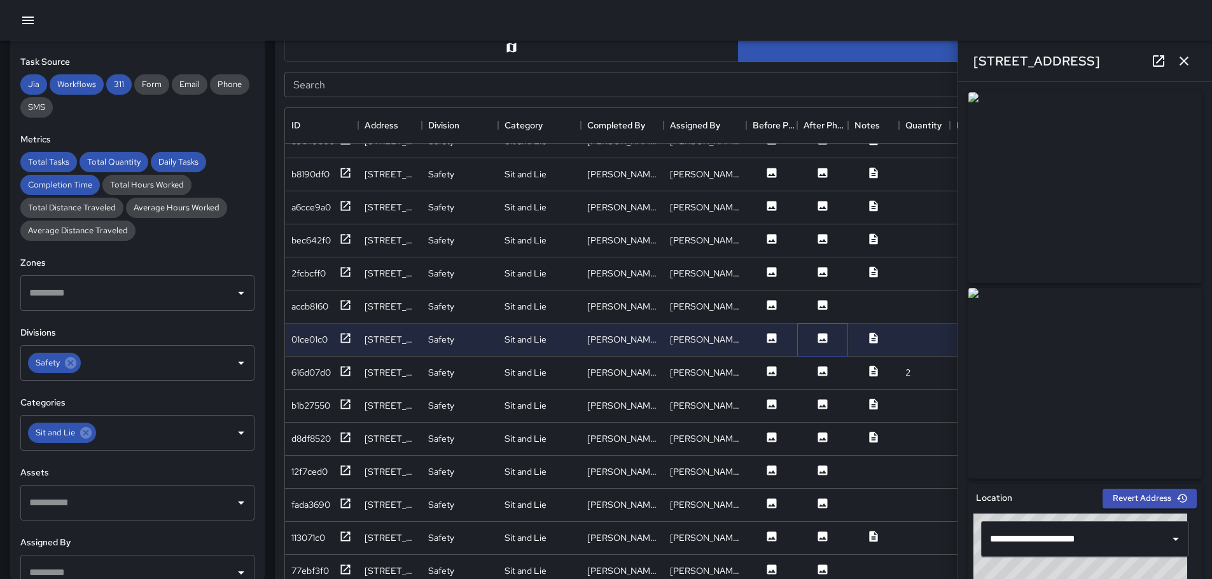
scroll to position [431, 0]
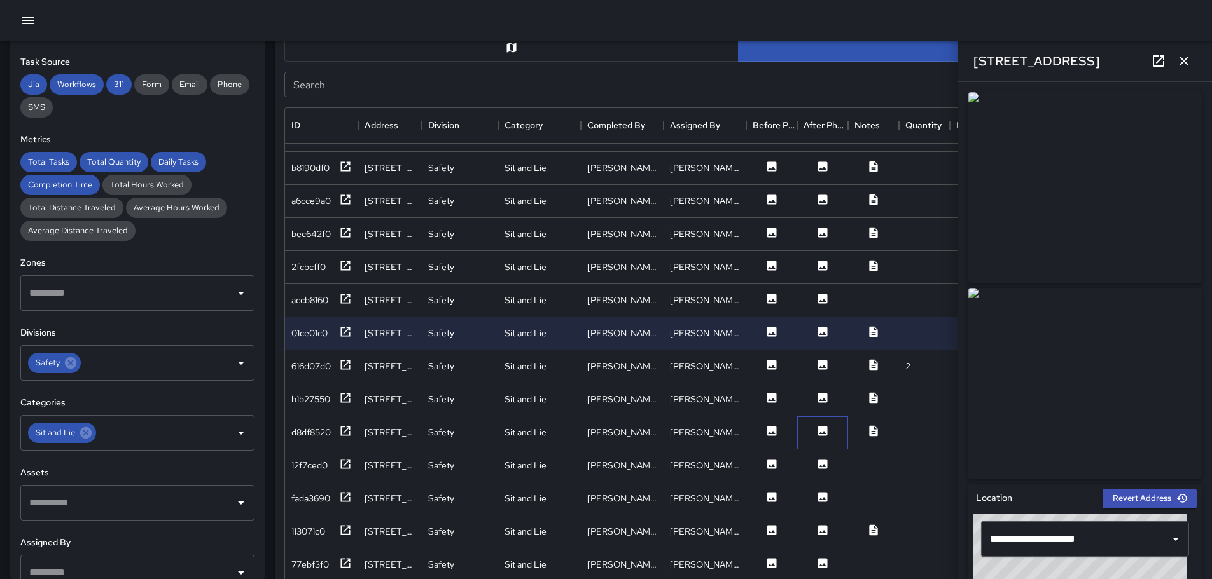
click at [802, 422] on div at bounding box center [822, 433] width 51 height 33
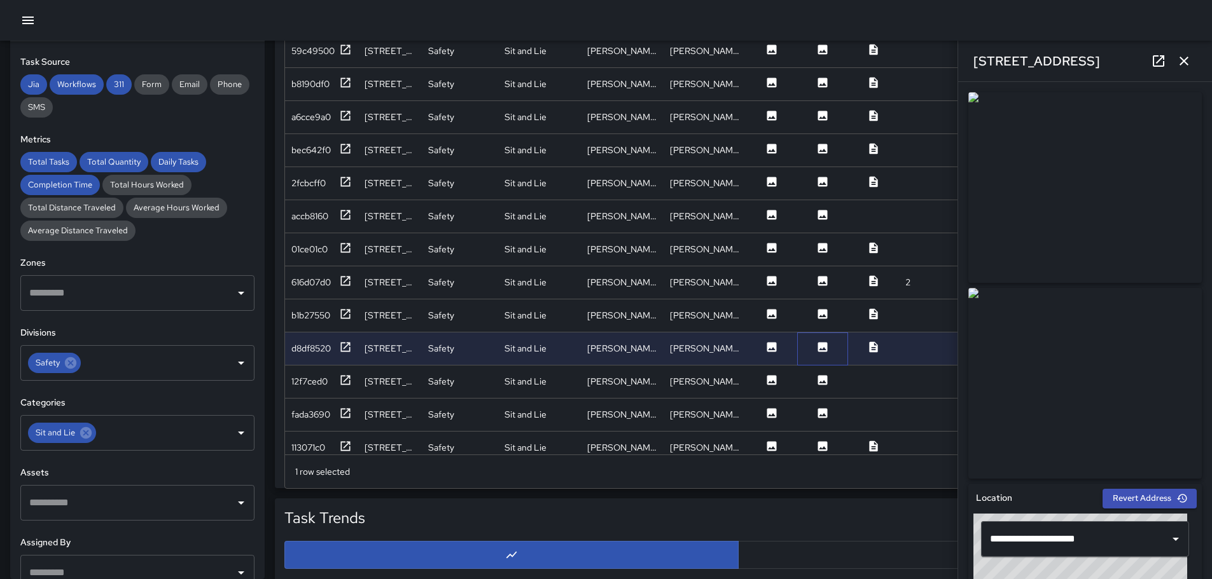
scroll to position [304, 0]
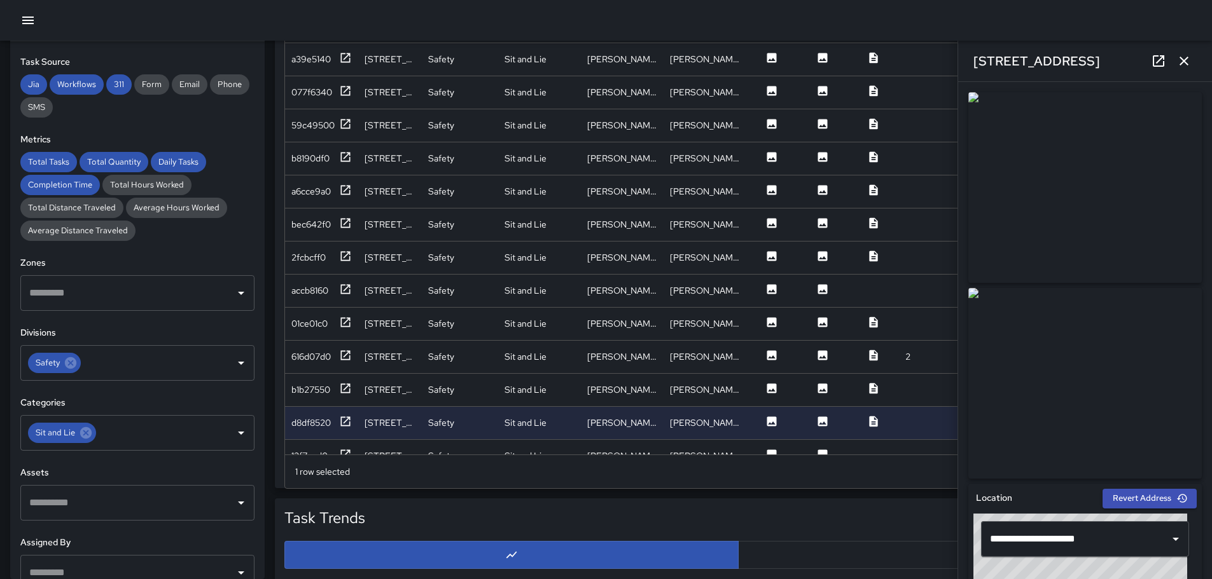
drag, startPoint x: 1200, startPoint y: 192, endPoint x: 1209, endPoint y: 190, distance: 9.7
click at [1209, 190] on div "**********" at bounding box center [1085, 330] width 254 height 497
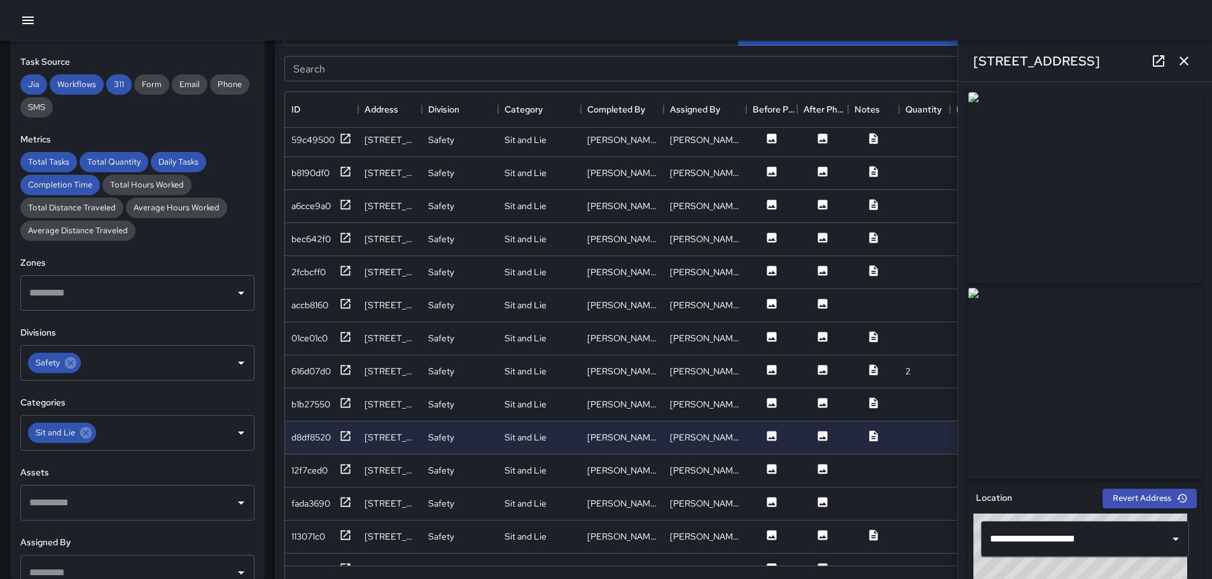
scroll to position [431, 0]
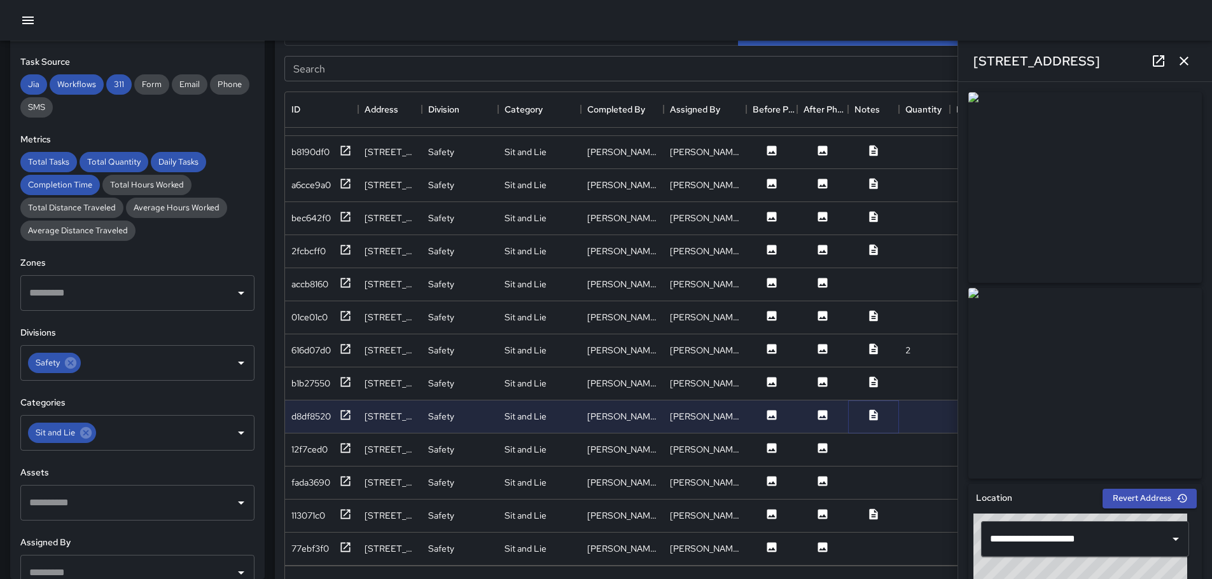
click at [874, 410] on icon at bounding box center [873, 415] width 8 height 11
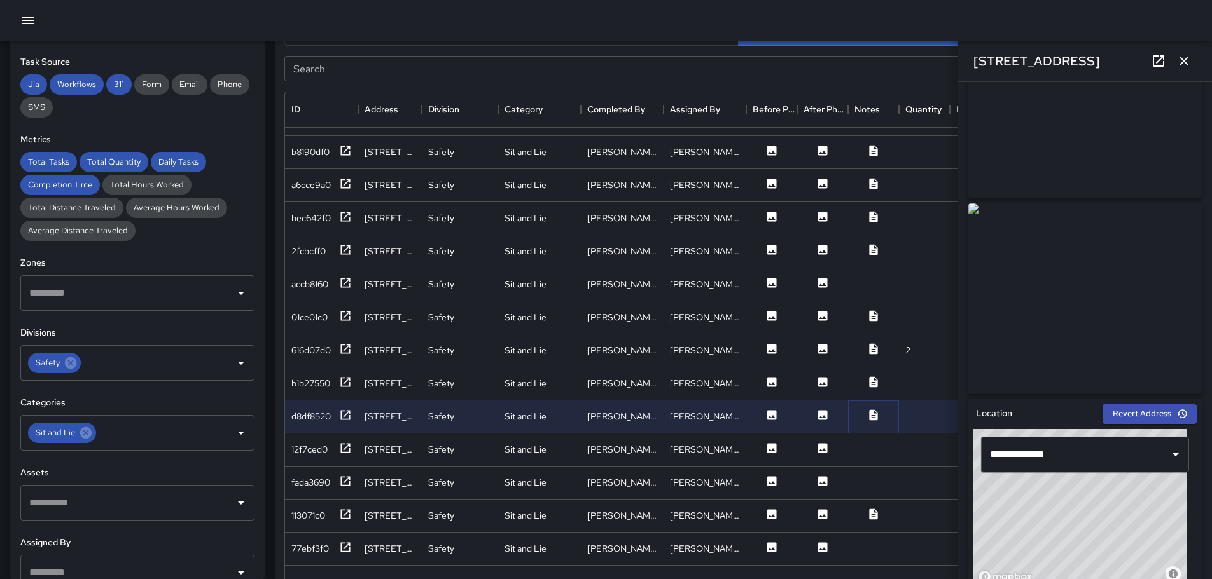
scroll to position [0, 0]
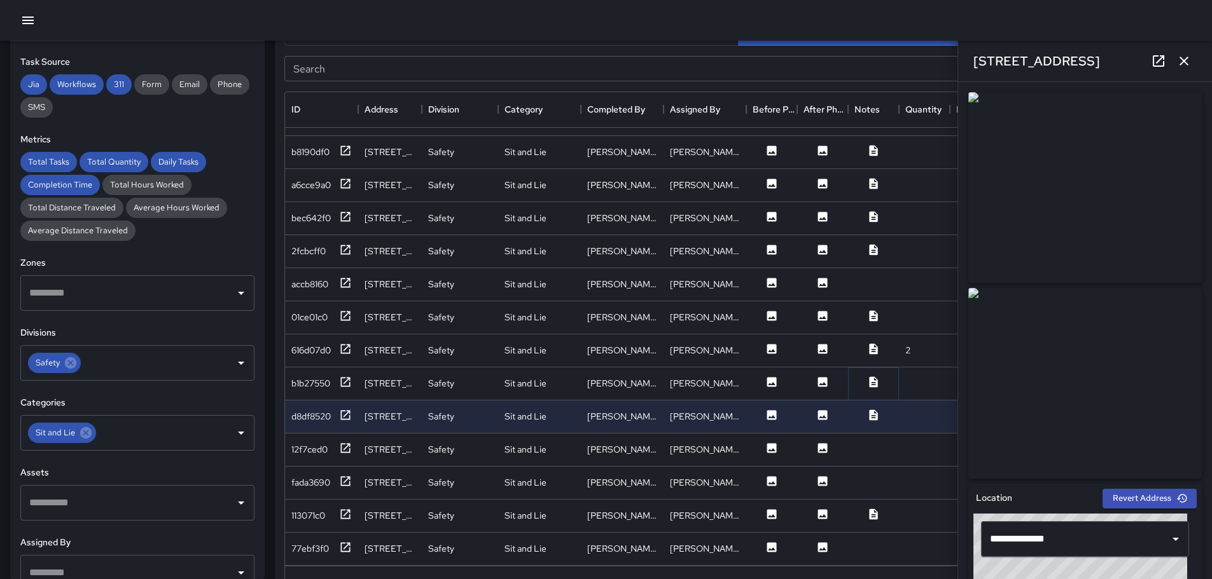
click at [873, 377] on icon at bounding box center [873, 382] width 8 height 11
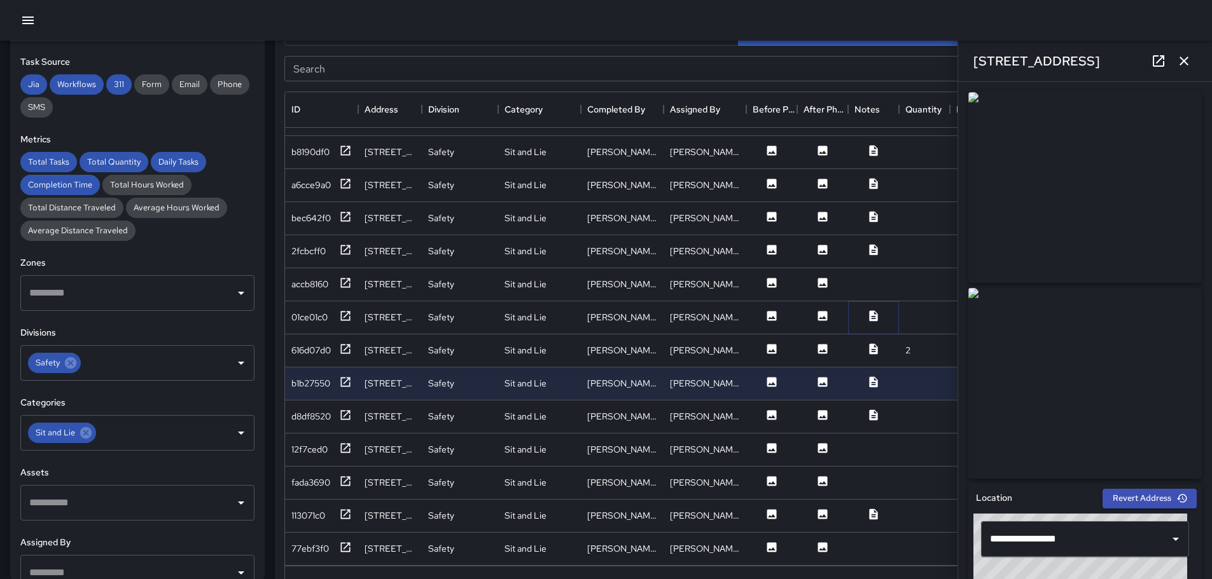
click at [874, 310] on icon at bounding box center [873, 316] width 13 height 13
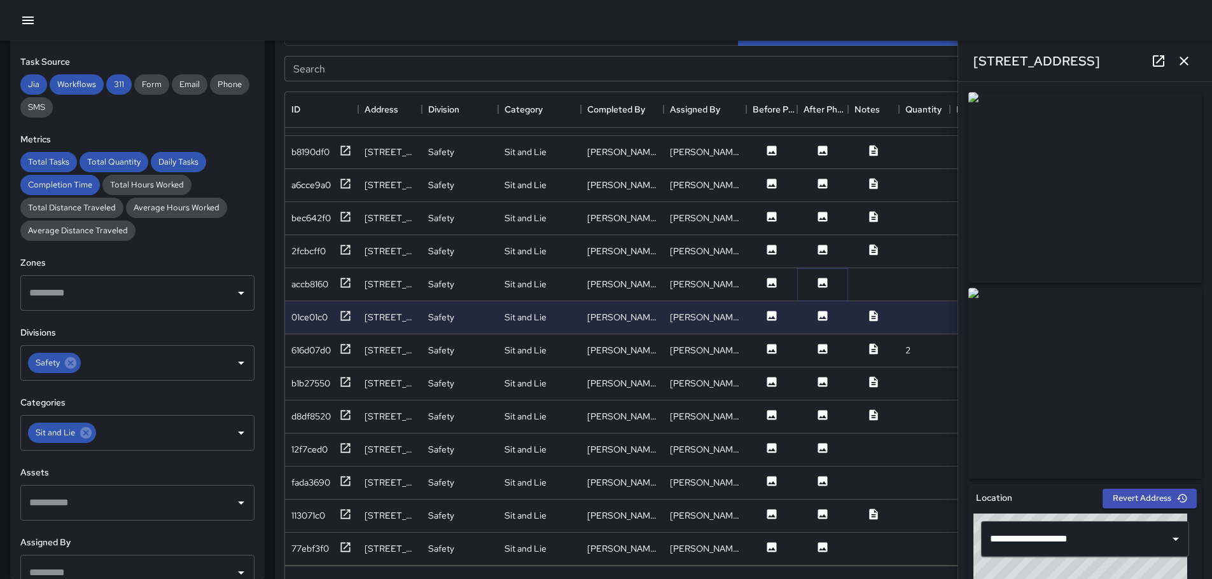
click at [822, 278] on icon at bounding box center [823, 283] width 10 height 10
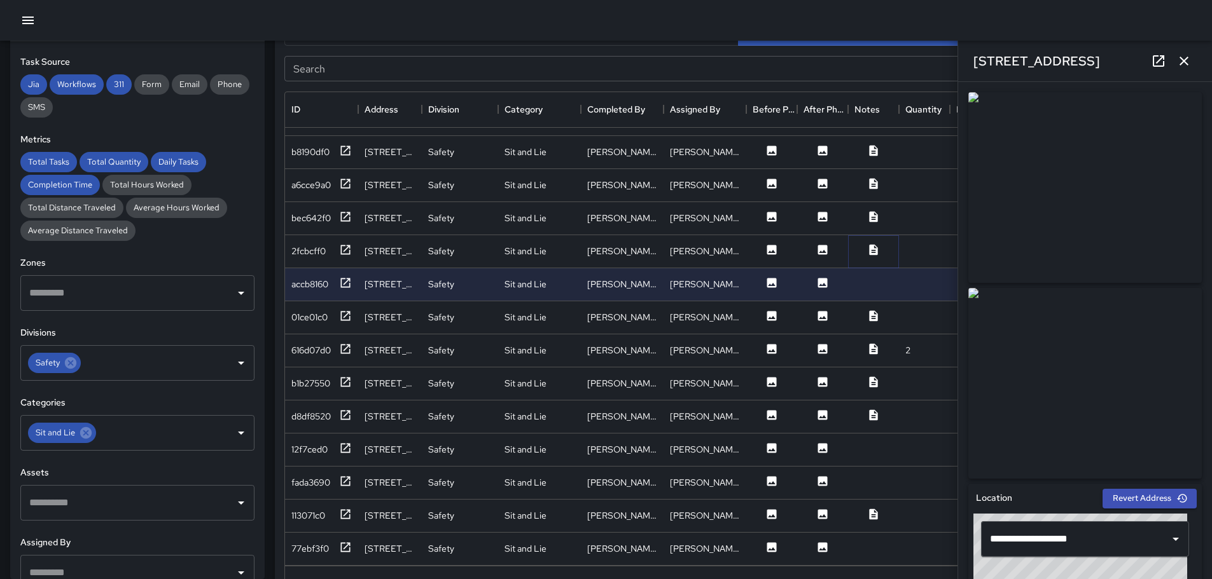
click at [875, 244] on icon at bounding box center [873, 249] width 8 height 11
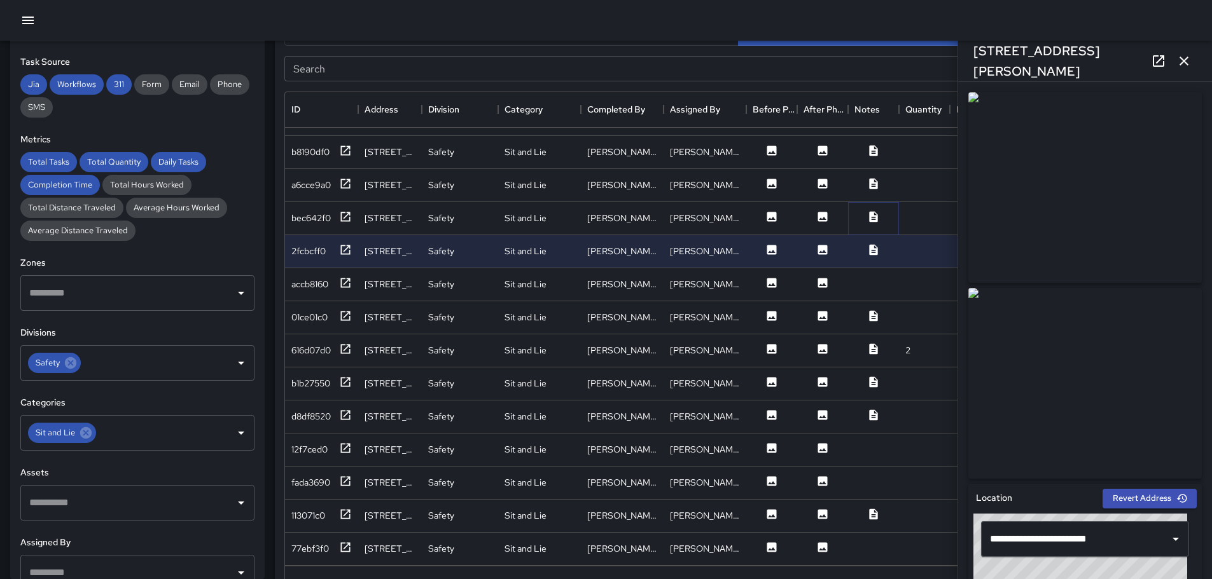
click at [877, 211] on icon at bounding box center [873, 216] width 8 height 11
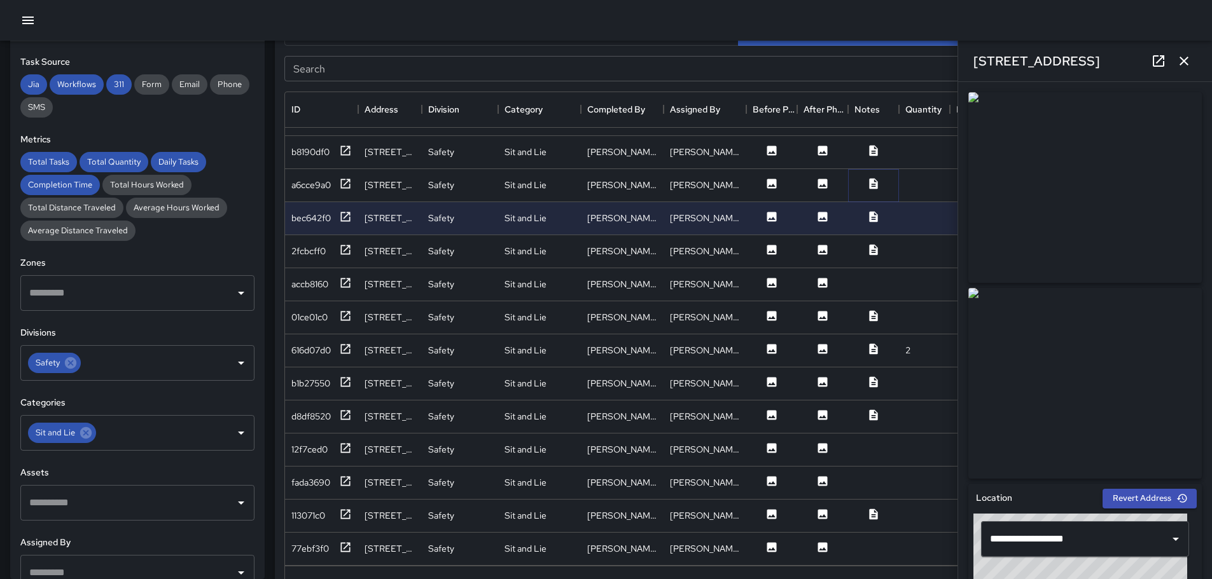
click at [875, 178] on icon at bounding box center [873, 183] width 8 height 11
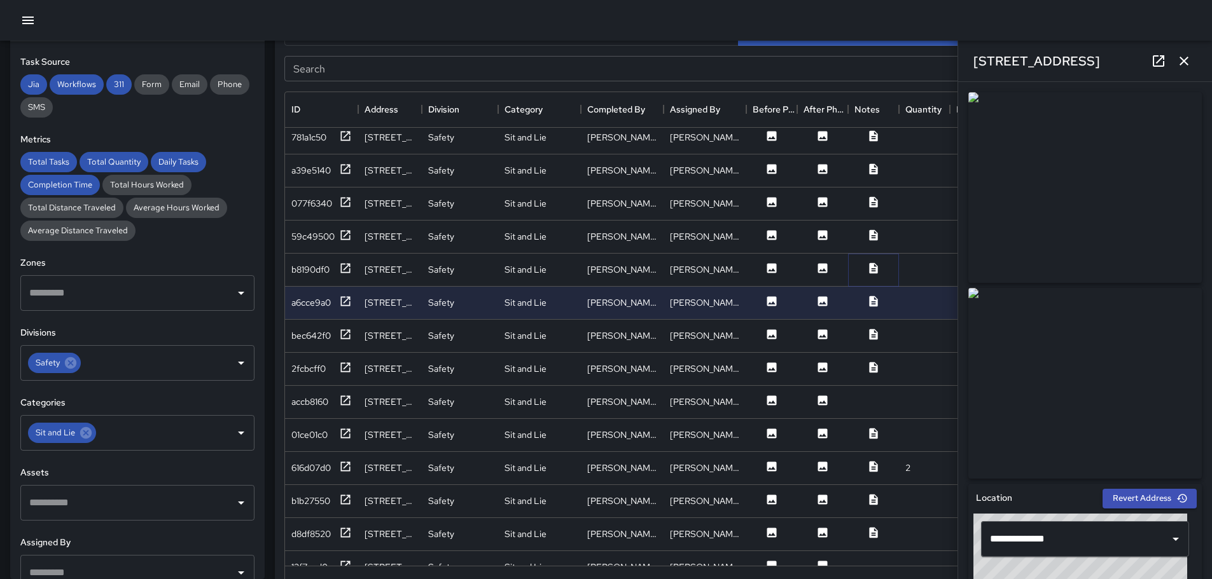
click at [875, 266] on icon at bounding box center [873, 268] width 13 height 13
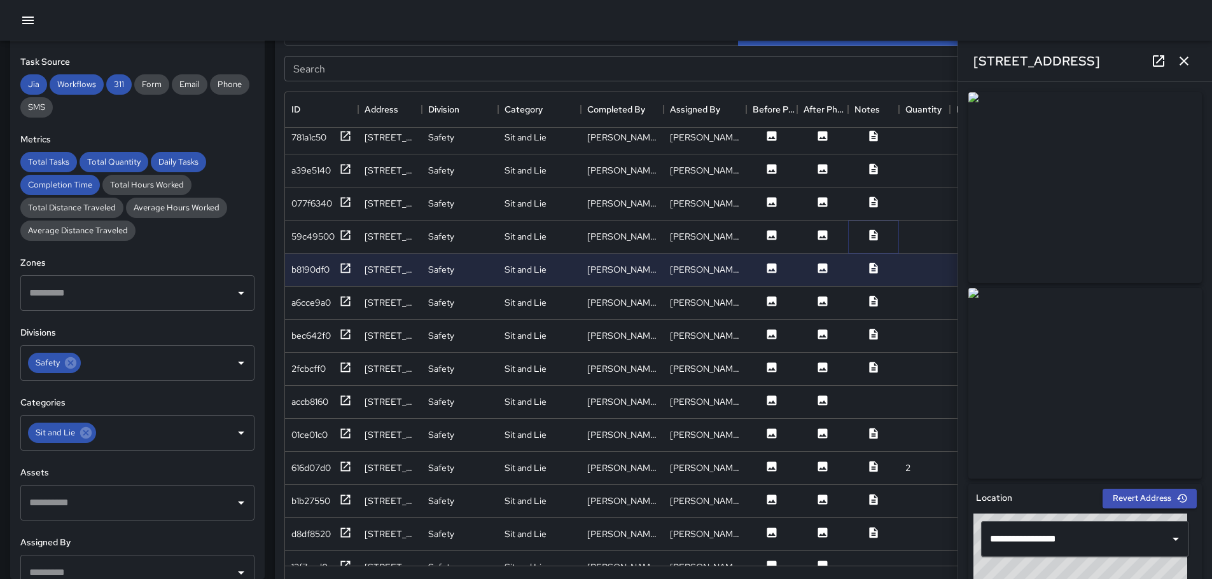
click at [873, 233] on icon at bounding box center [873, 235] width 8 height 11
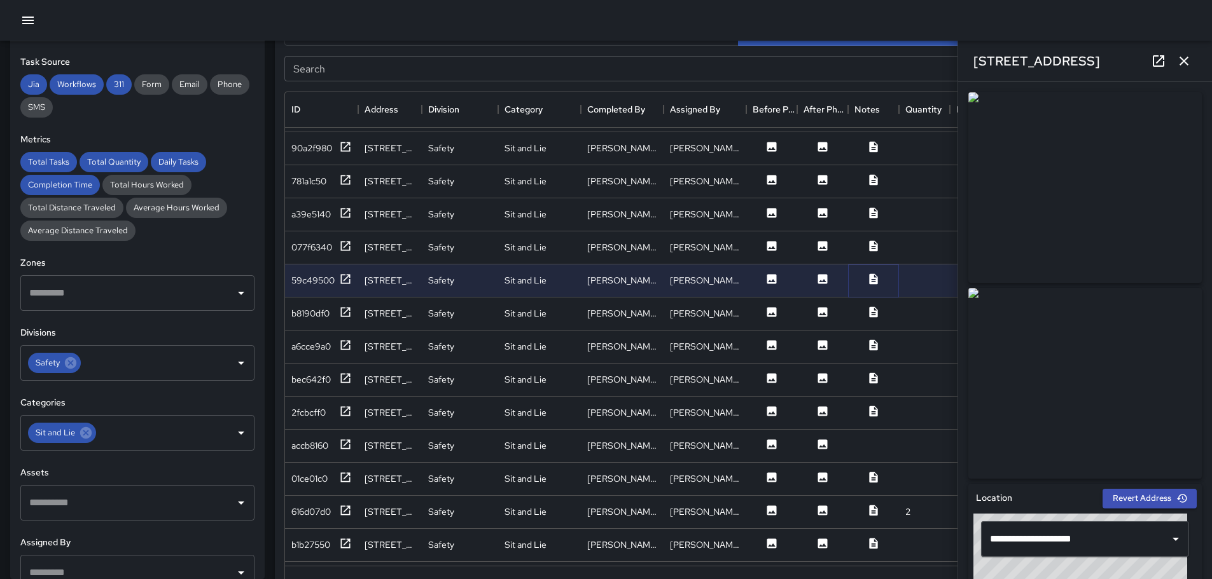
scroll to position [240, 0]
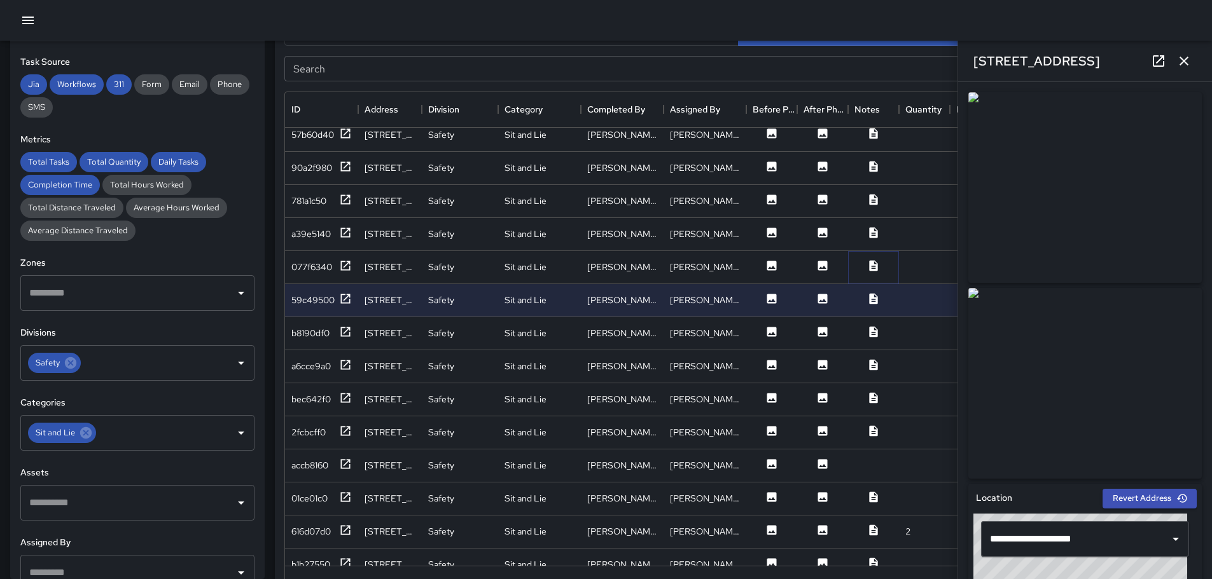
click at [871, 266] on icon at bounding box center [873, 265] width 8 height 11
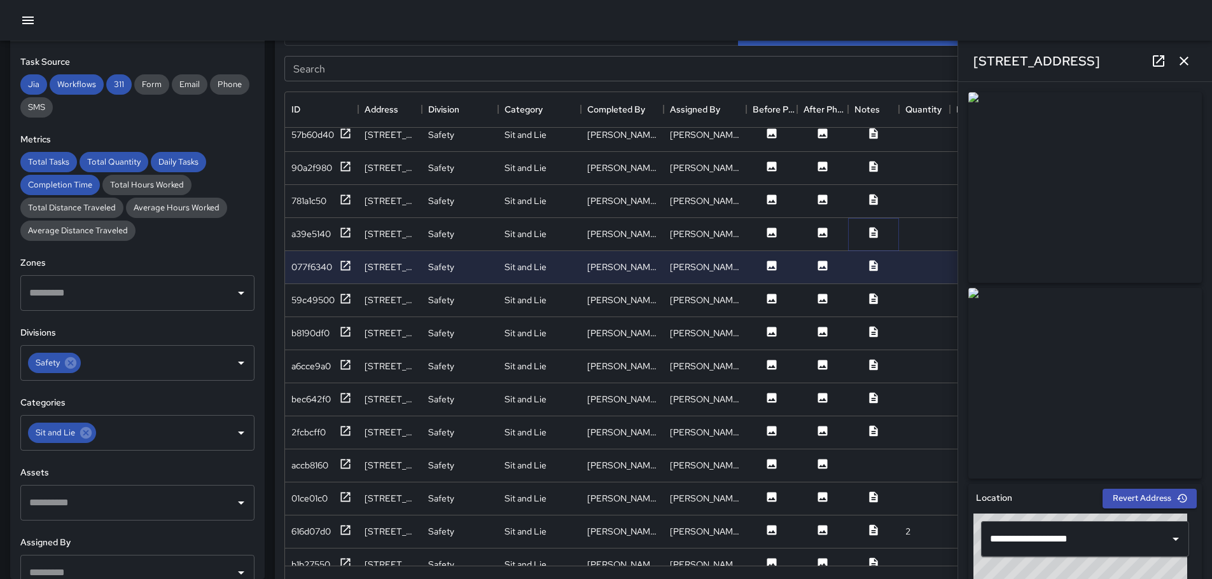
click at [875, 233] on icon at bounding box center [873, 232] width 13 height 13
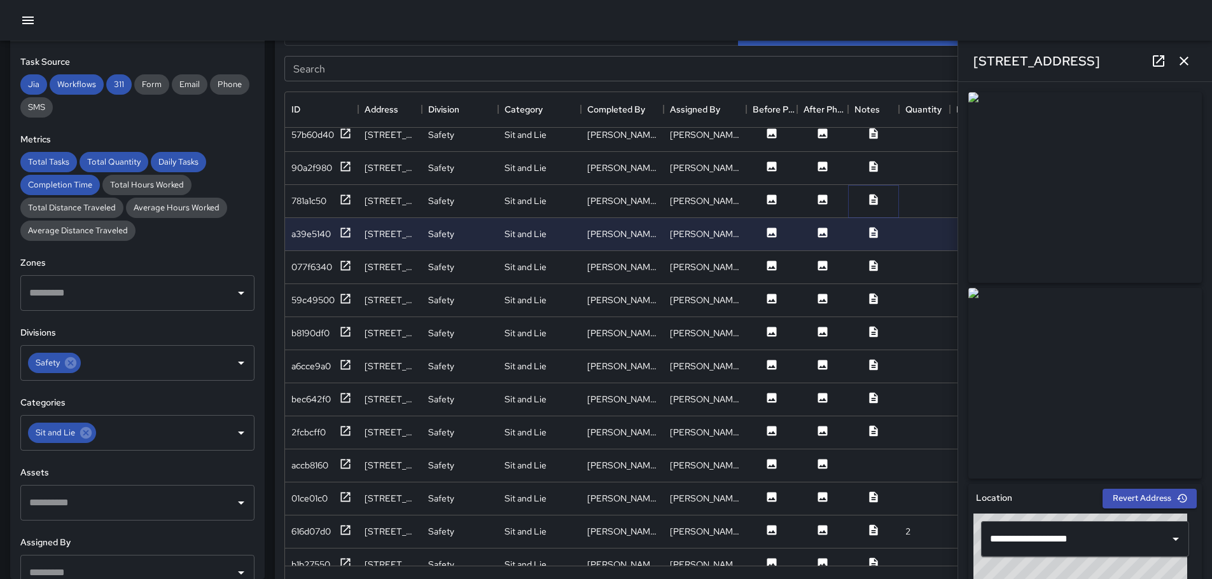
click at [873, 195] on icon at bounding box center [873, 199] width 8 height 11
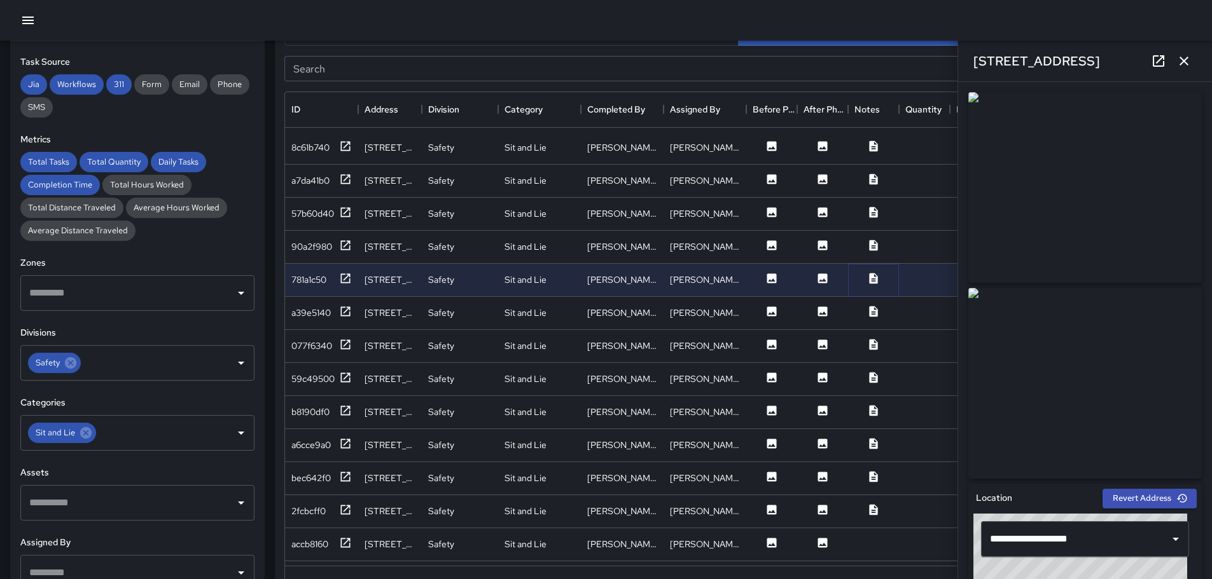
scroll to position [113, 0]
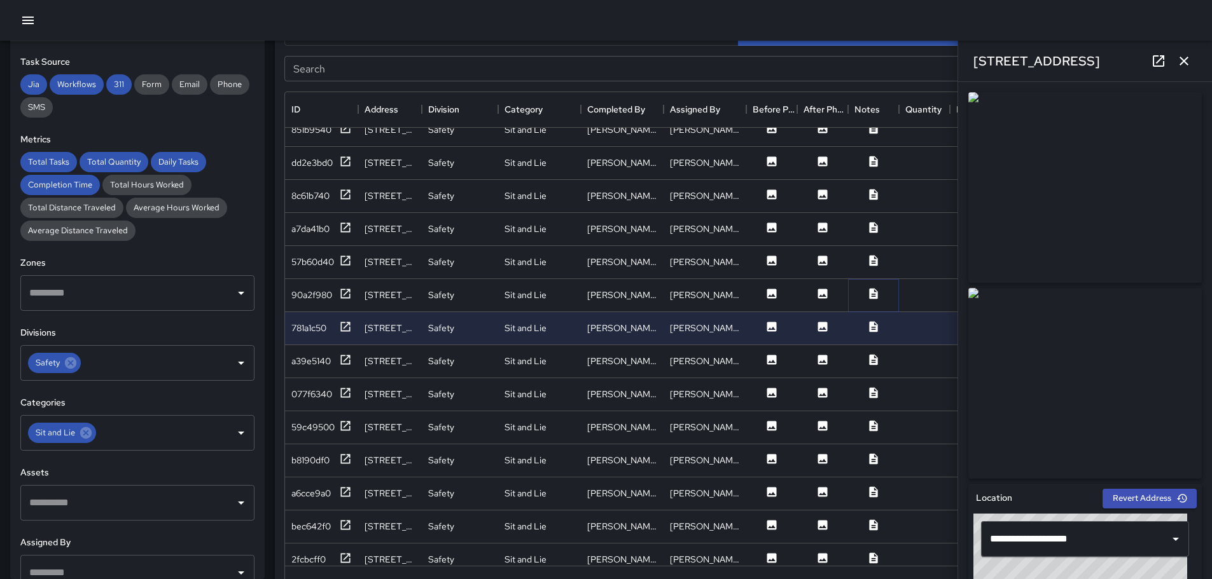
click at [874, 295] on icon at bounding box center [873, 293] width 8 height 11
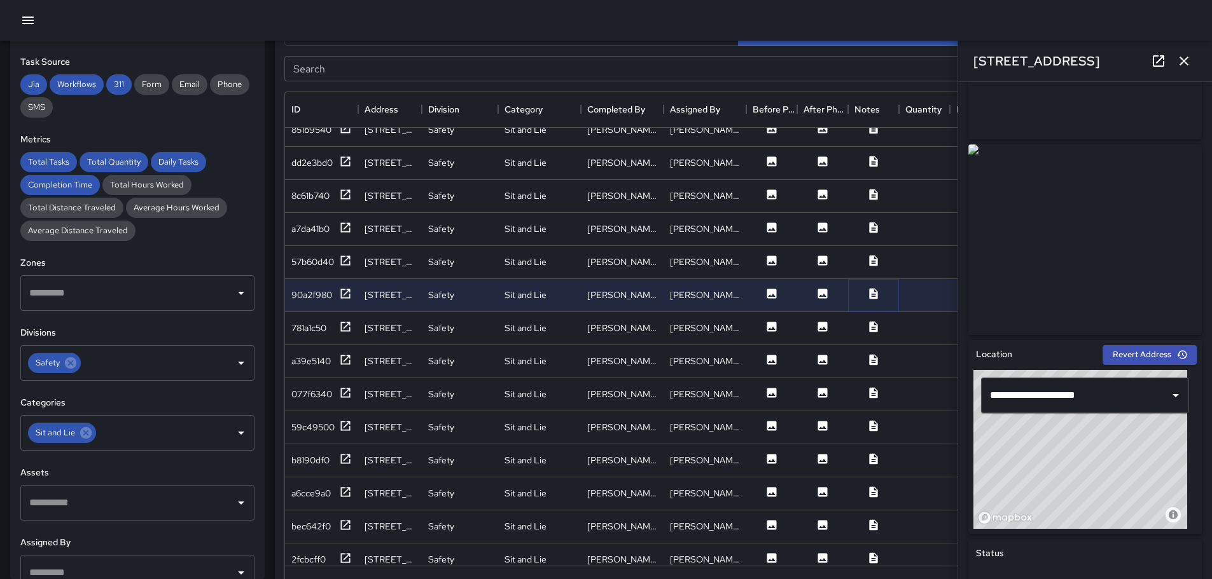
scroll to position [0, 0]
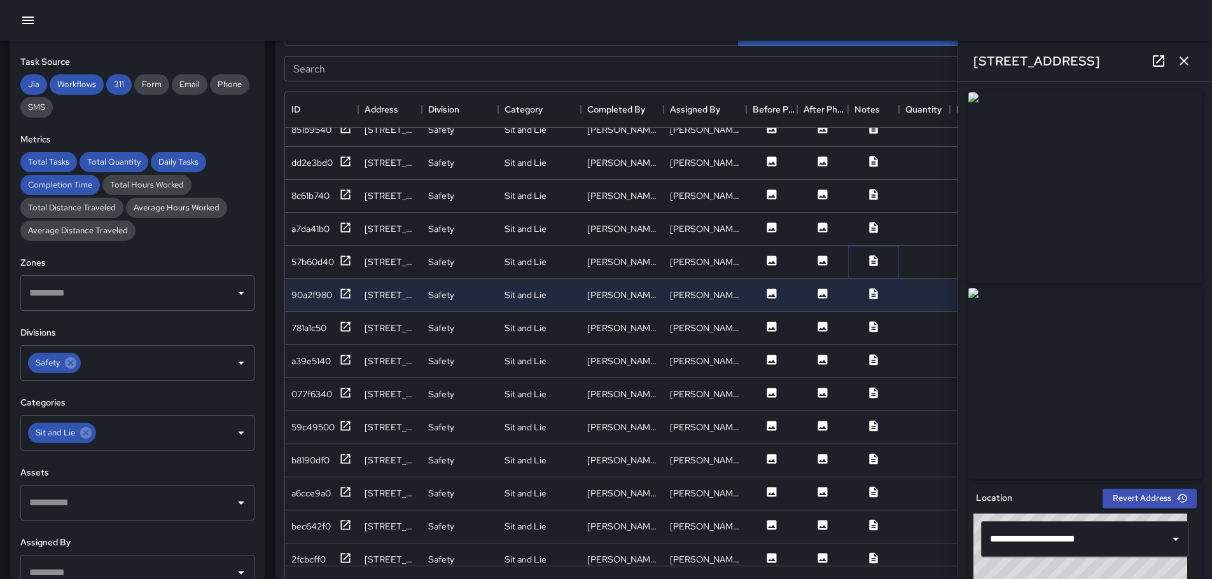
click at [873, 258] on icon at bounding box center [873, 260] width 8 height 11
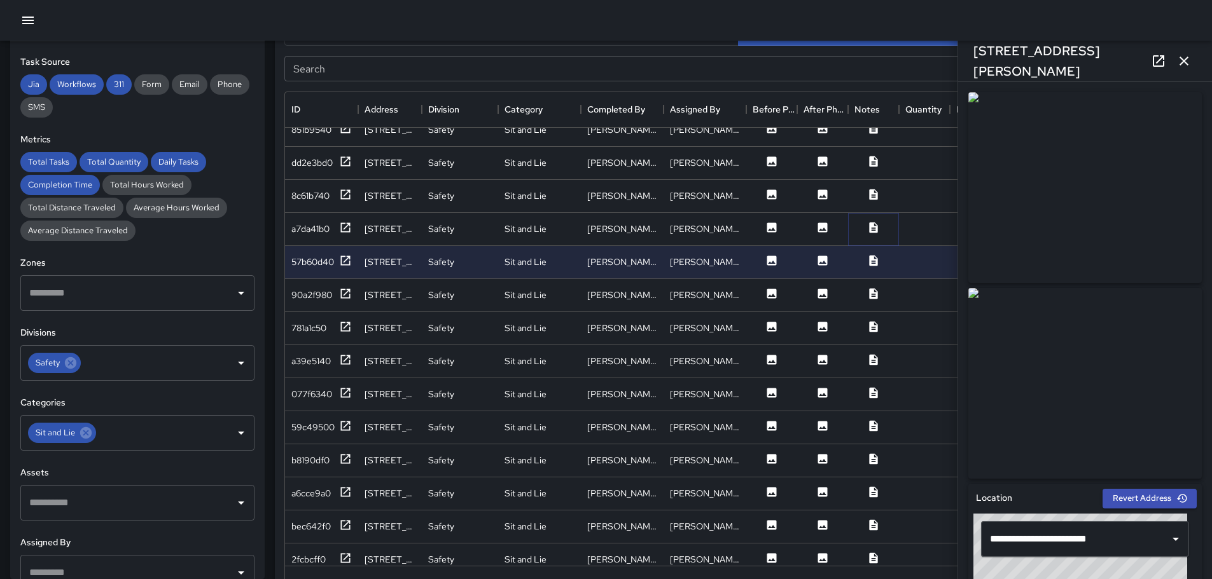
click at [874, 226] on icon at bounding box center [873, 227] width 8 height 11
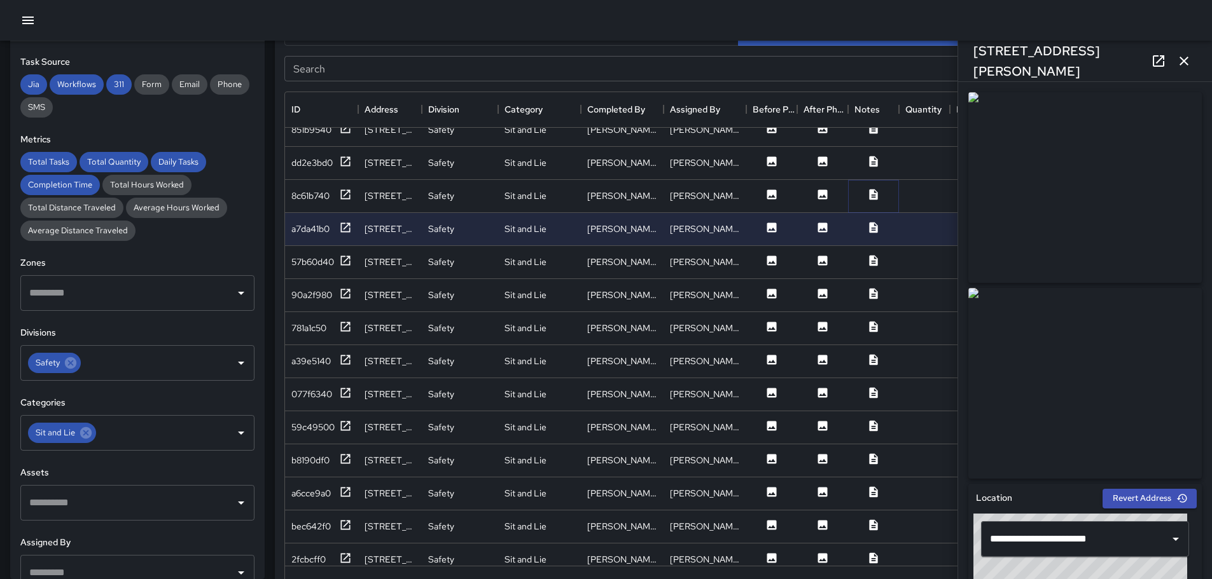
click at [871, 195] on icon at bounding box center [873, 194] width 13 height 13
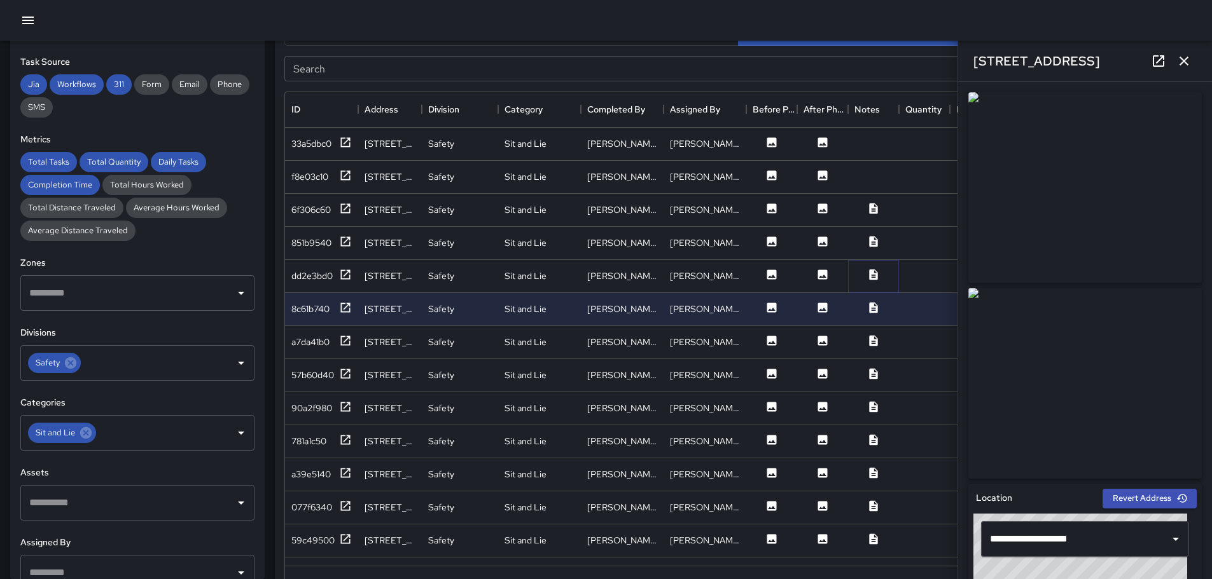
click at [873, 273] on icon at bounding box center [873, 274] width 8 height 11
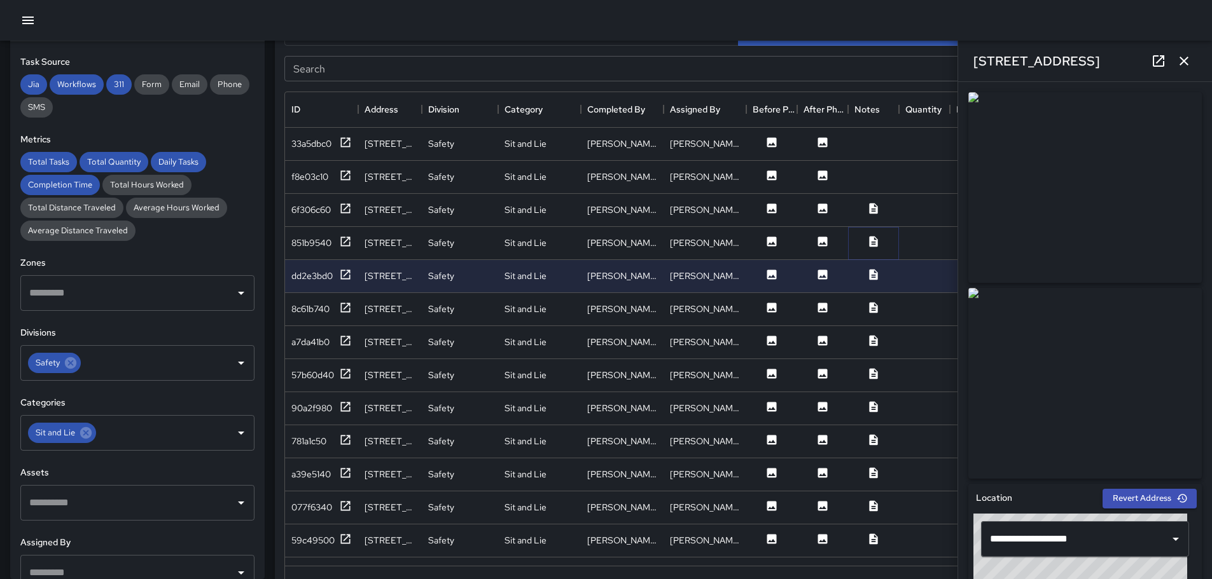
click at [873, 239] on icon at bounding box center [873, 241] width 8 height 11
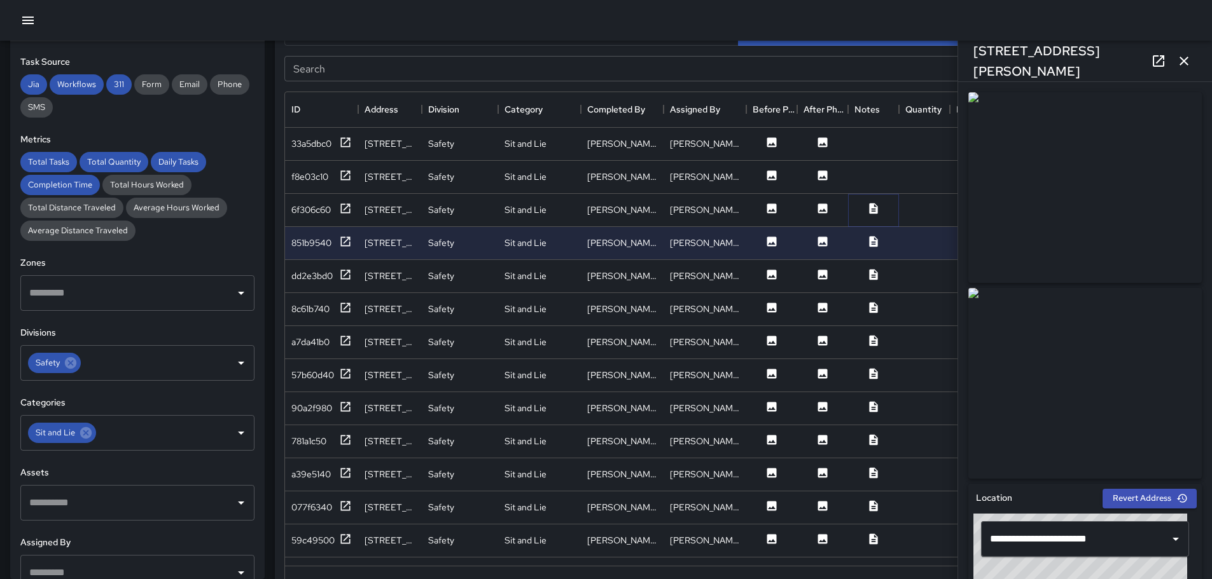
click at [868, 209] on icon at bounding box center [873, 208] width 13 height 13
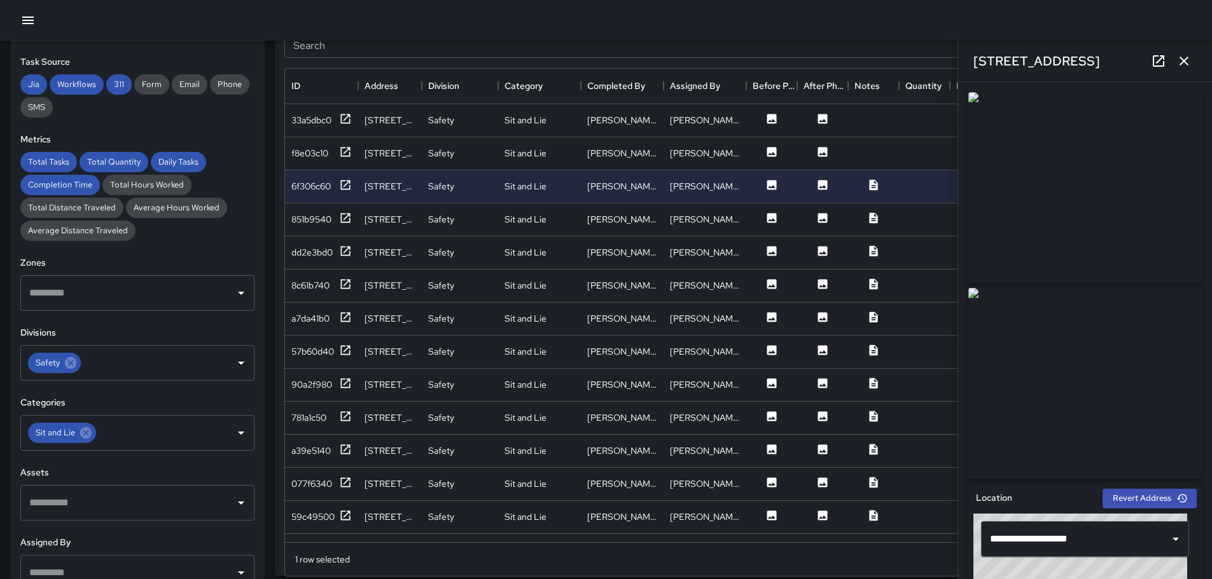
scroll to position [586, 0]
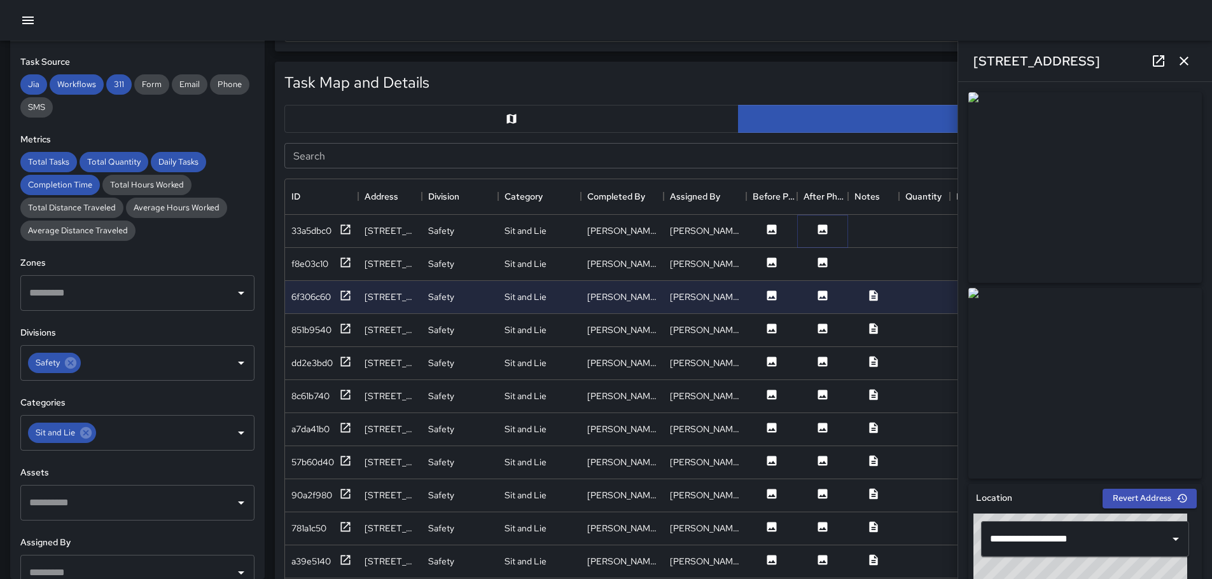
click at [819, 228] on icon at bounding box center [823, 230] width 10 height 10
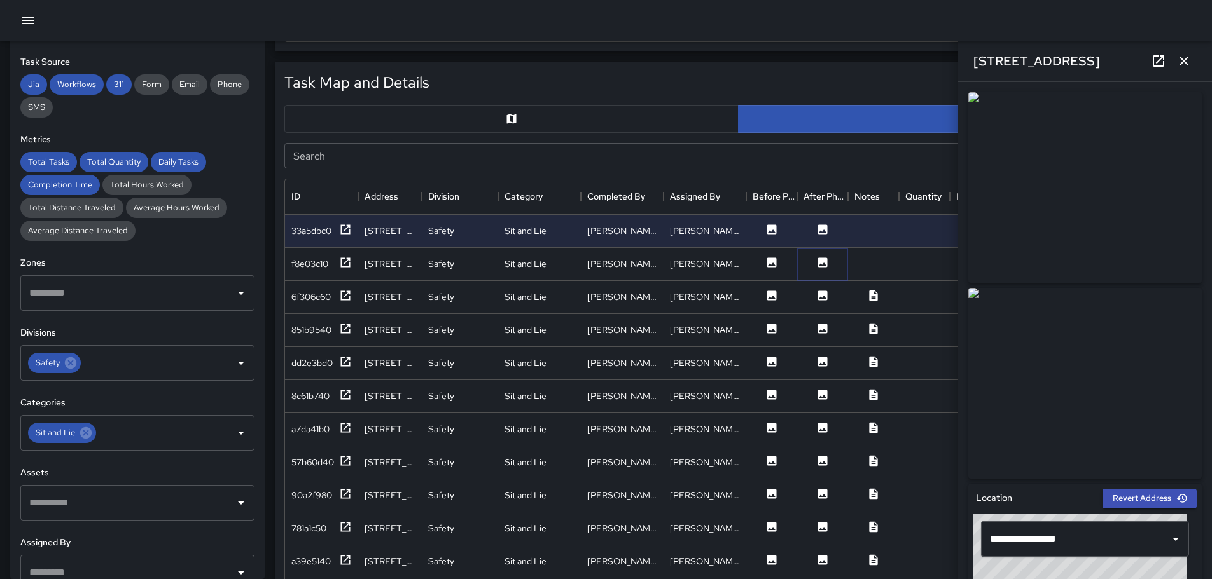
click at [822, 261] on icon at bounding box center [823, 263] width 10 height 10
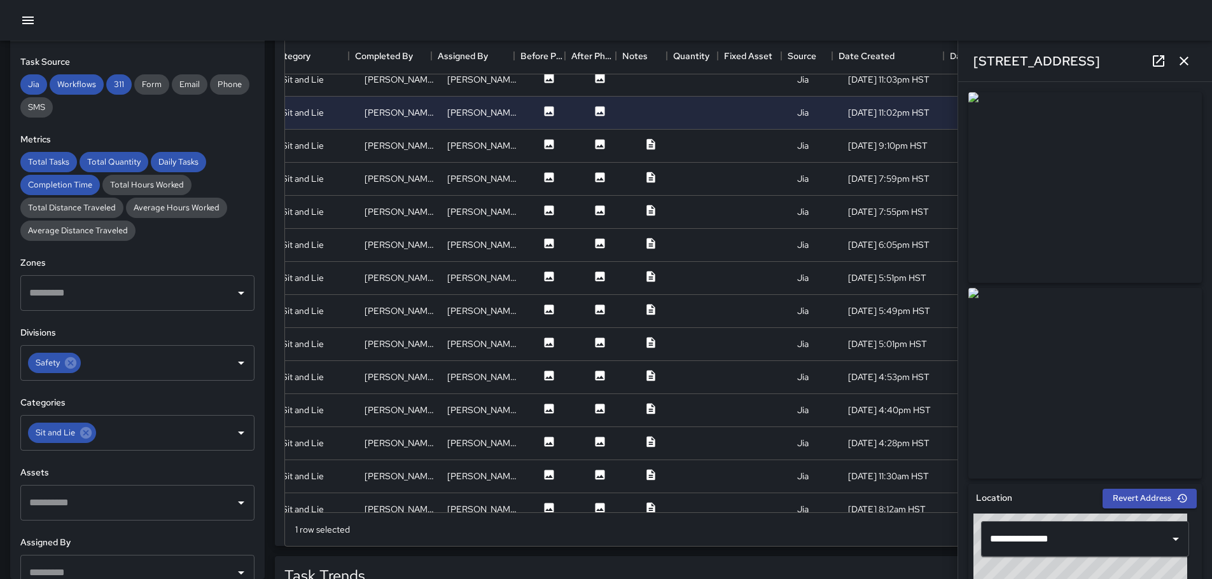
scroll to position [0, 232]
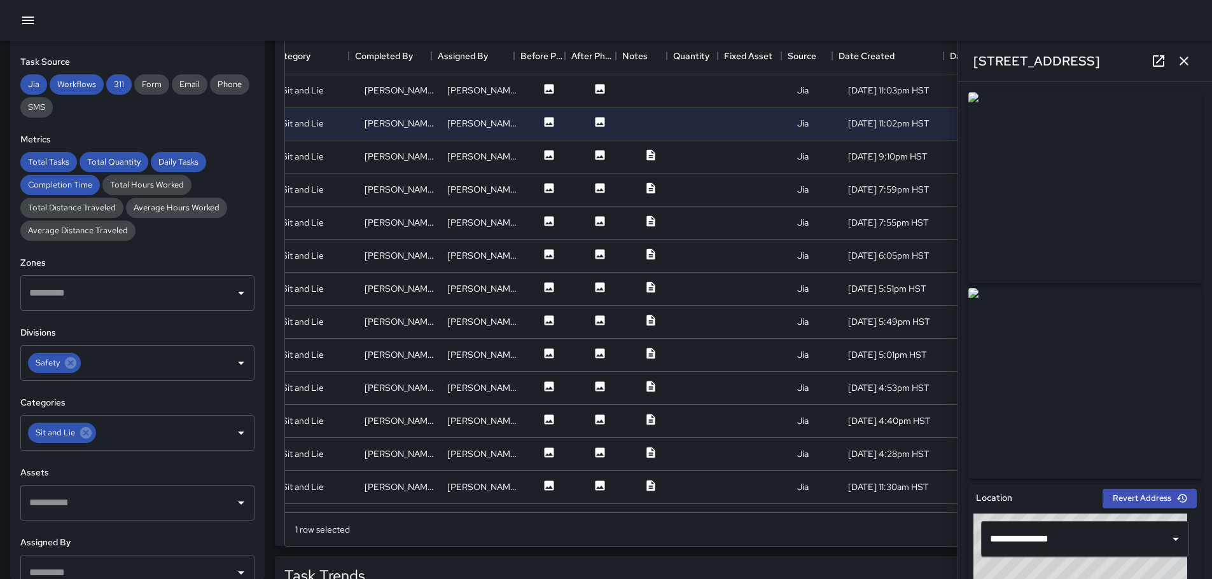
click at [1185, 62] on icon "button" at bounding box center [1183, 61] width 9 height 9
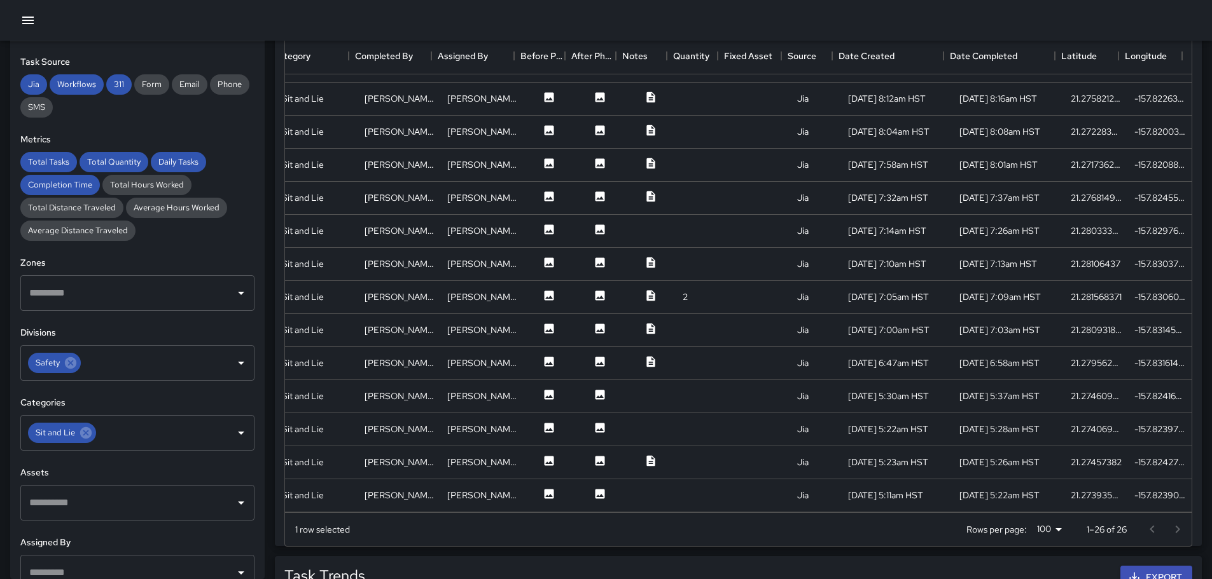
scroll to position [791, 0]
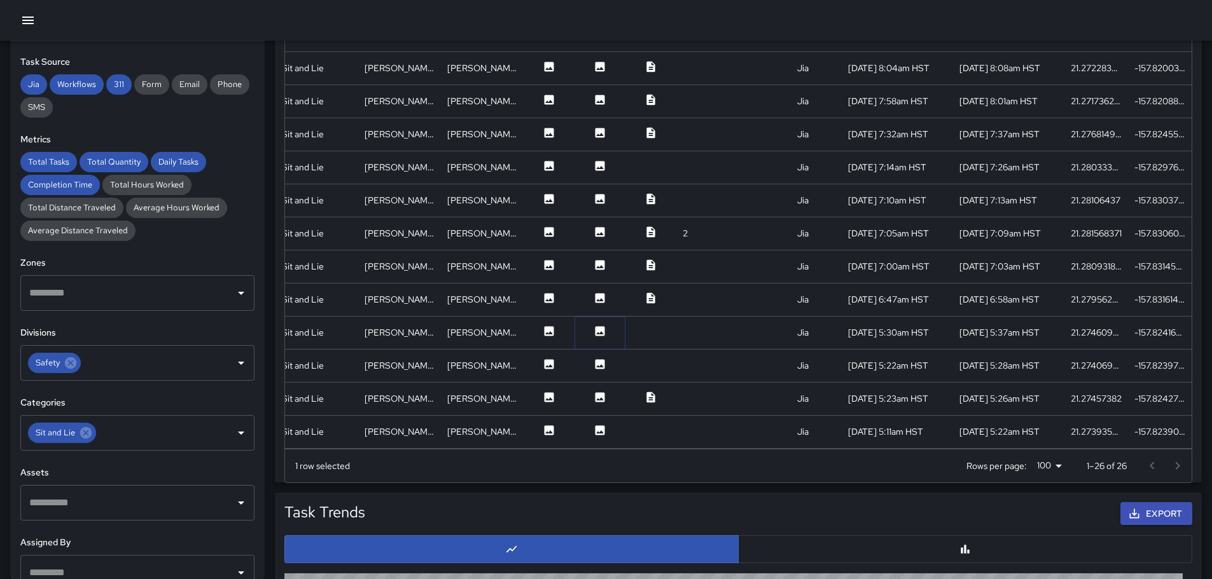
click at [595, 326] on icon at bounding box center [600, 331] width 10 height 10
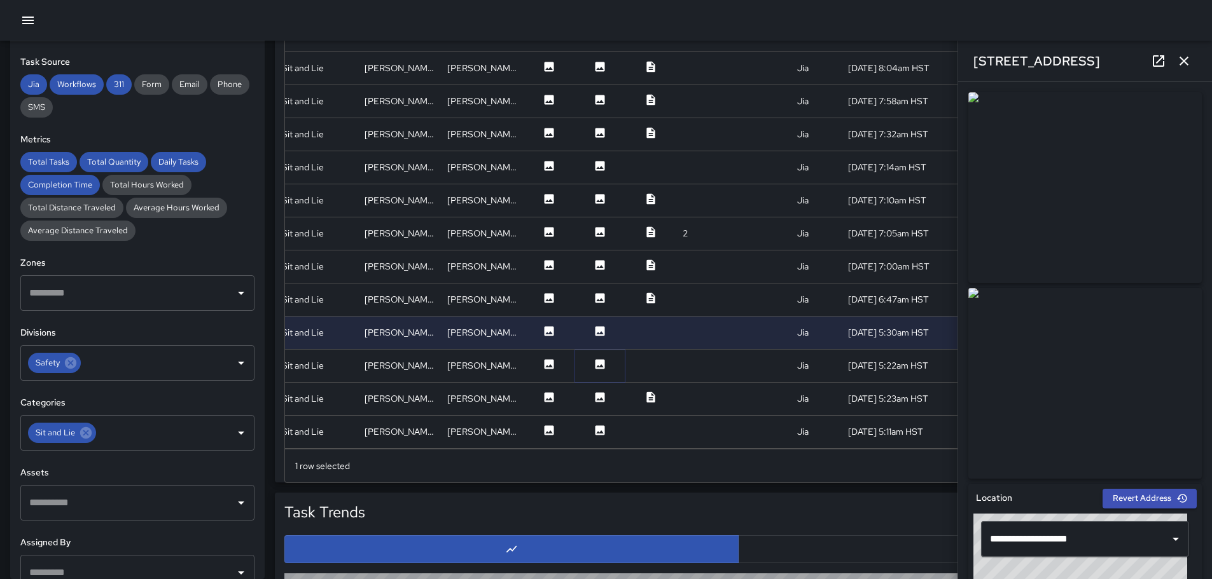
click at [595, 359] on icon at bounding box center [600, 364] width 10 height 10
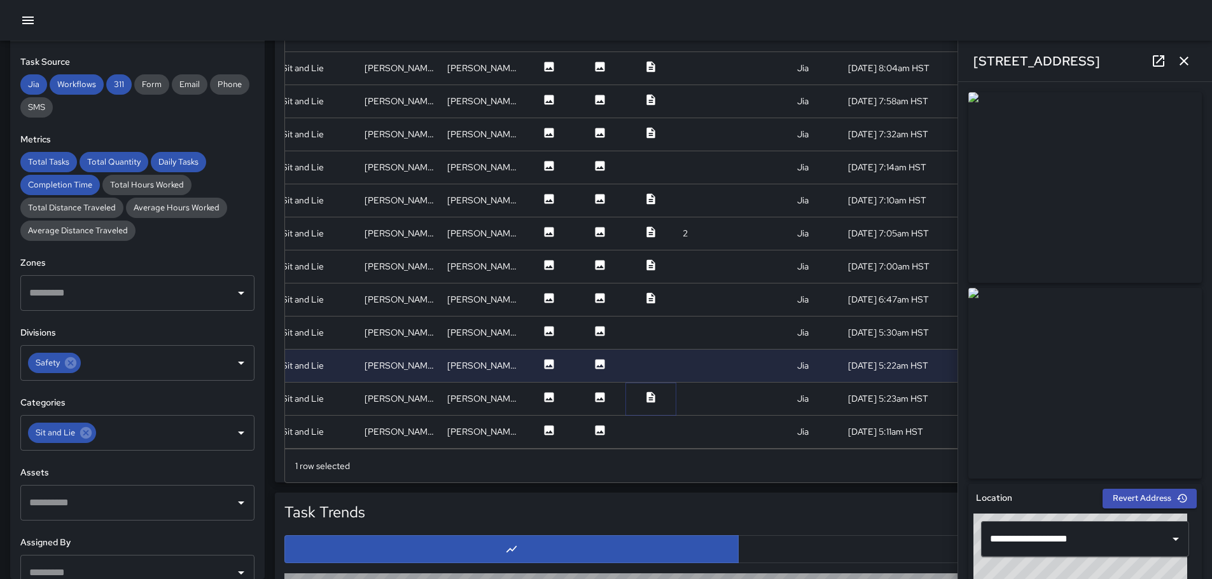
click at [646, 392] on icon at bounding box center [650, 397] width 8 height 11
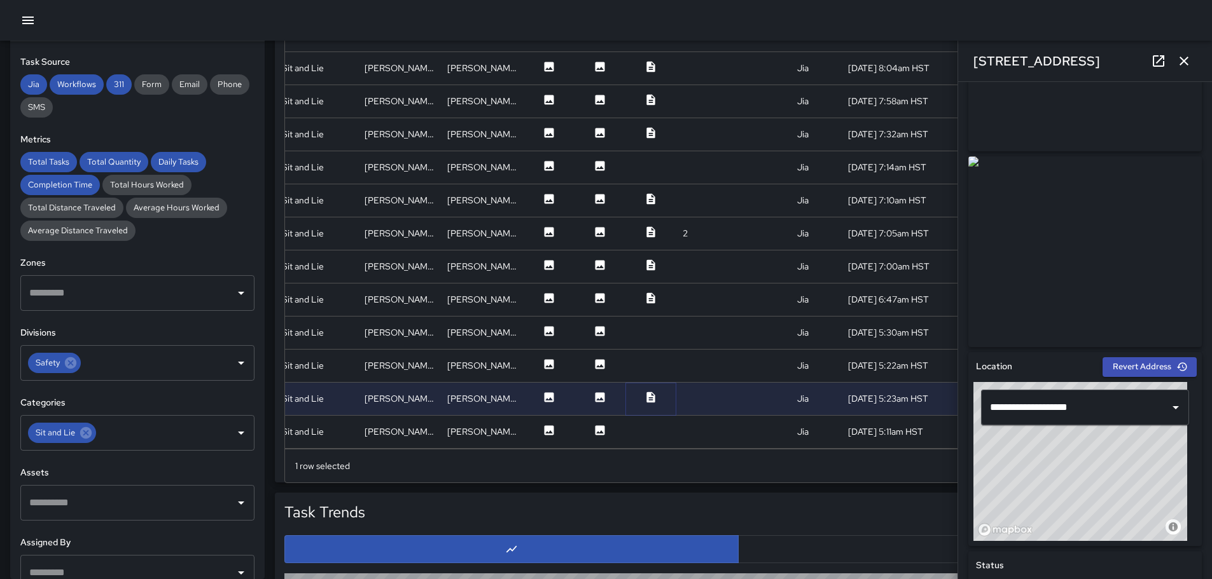
scroll to position [0, 0]
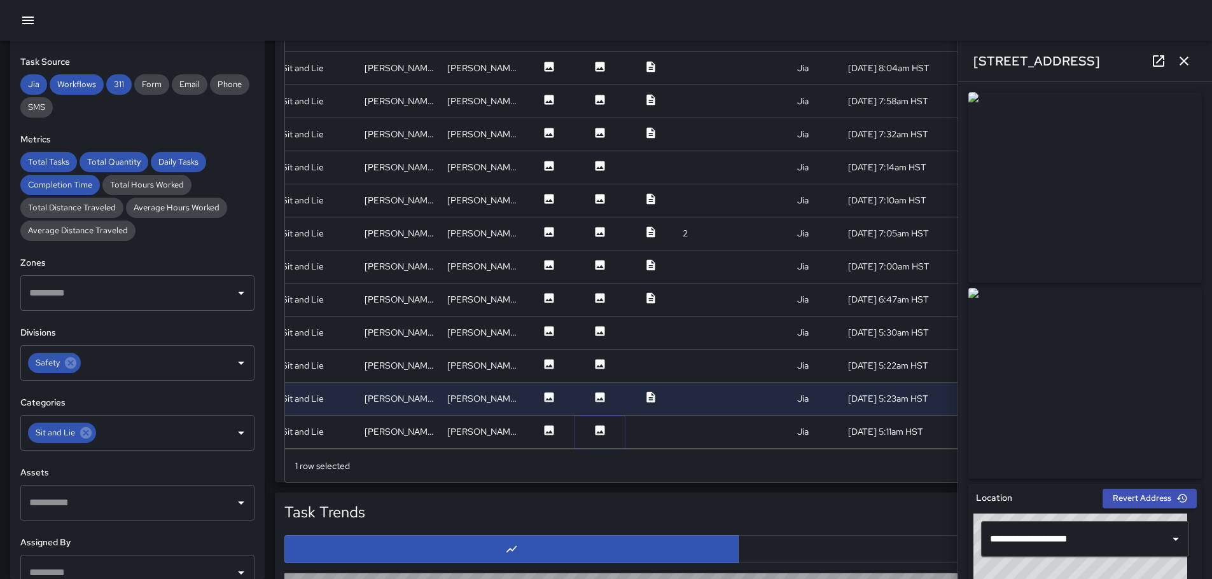
click at [595, 426] on icon at bounding box center [600, 431] width 10 height 10
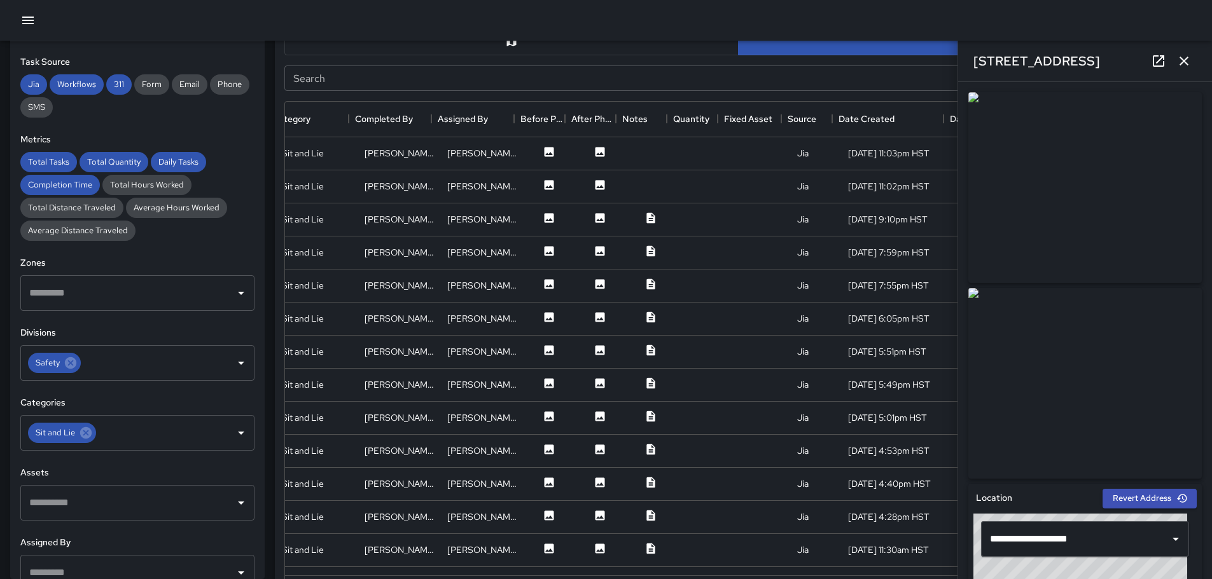
scroll to position [663, 0]
click at [90, 433] on icon at bounding box center [85, 432] width 11 height 11
click at [233, 429] on icon "Open" at bounding box center [240, 433] width 15 height 15
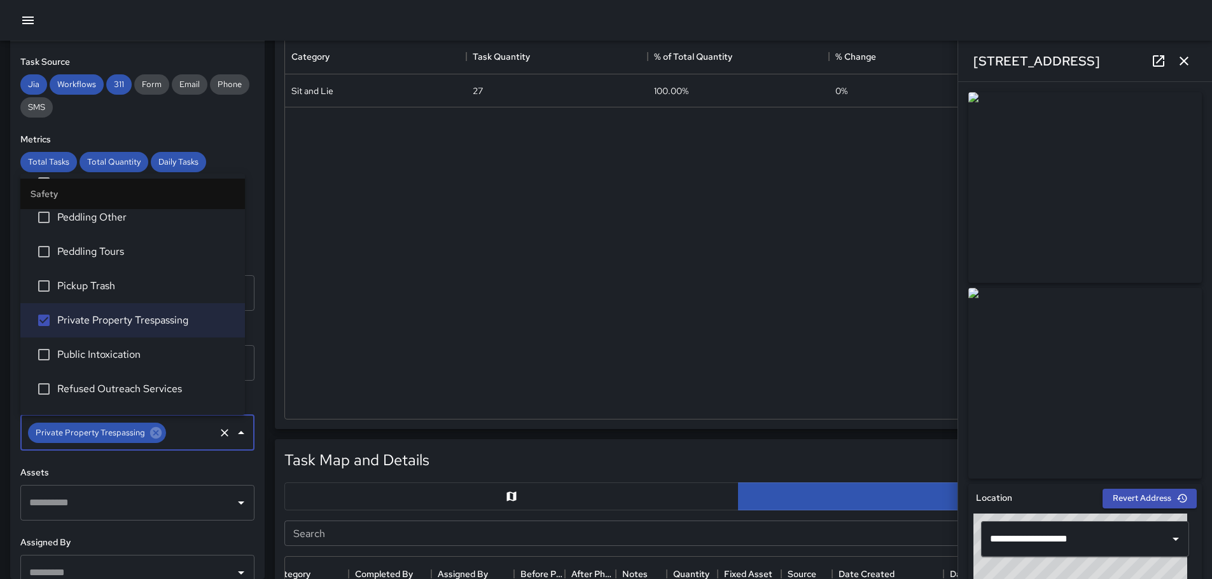
scroll to position [0, 0]
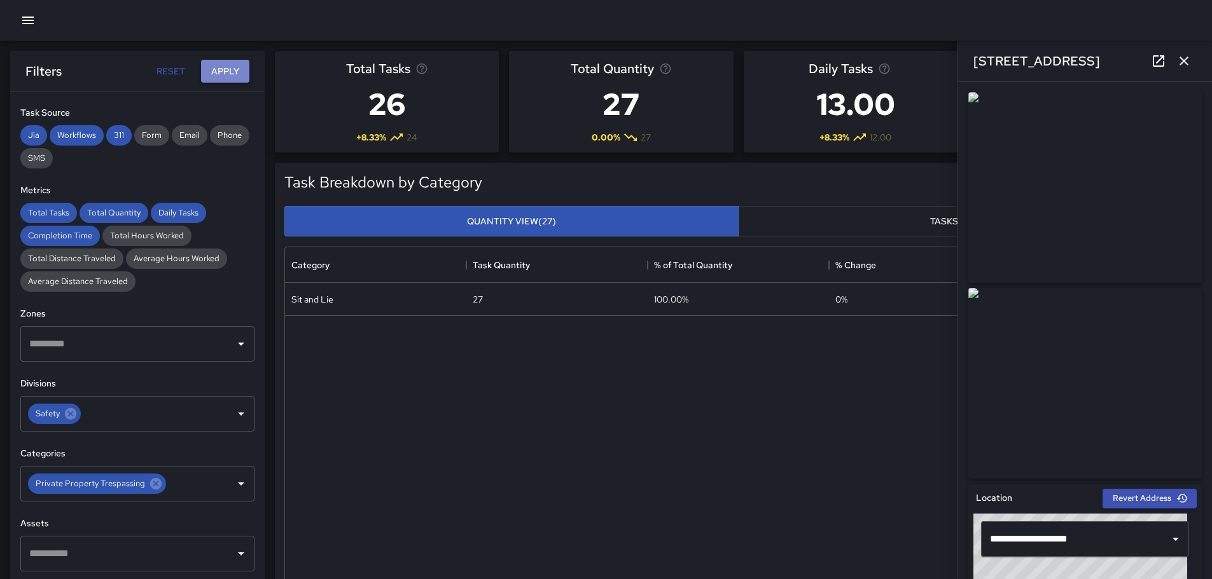
click at [232, 68] on button "Apply" at bounding box center [225, 72] width 48 height 24
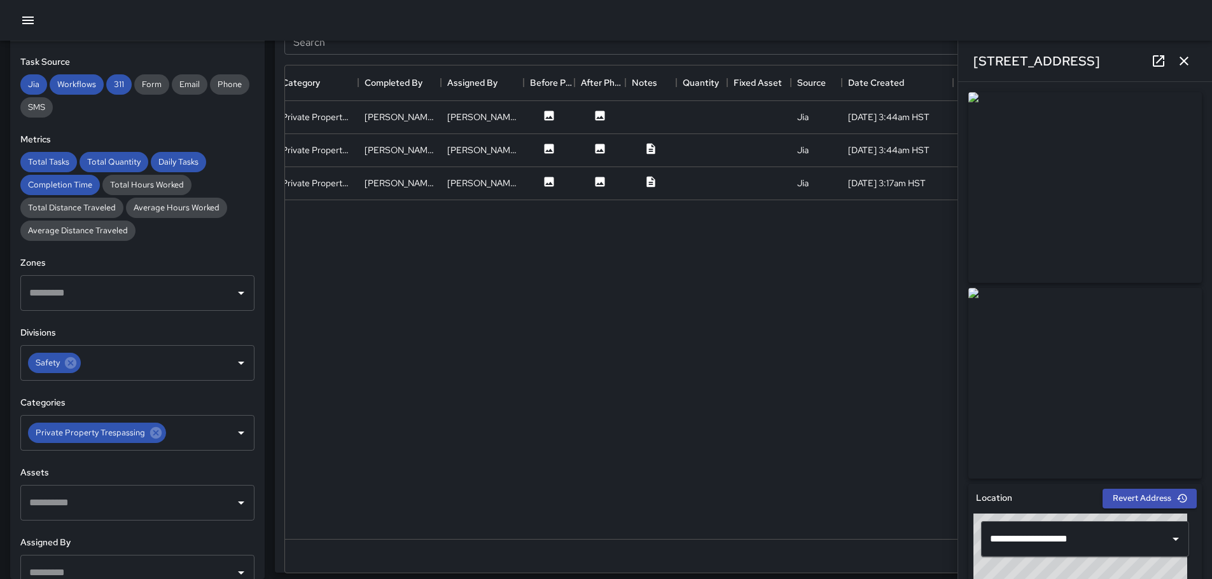
scroll to position [707, 0]
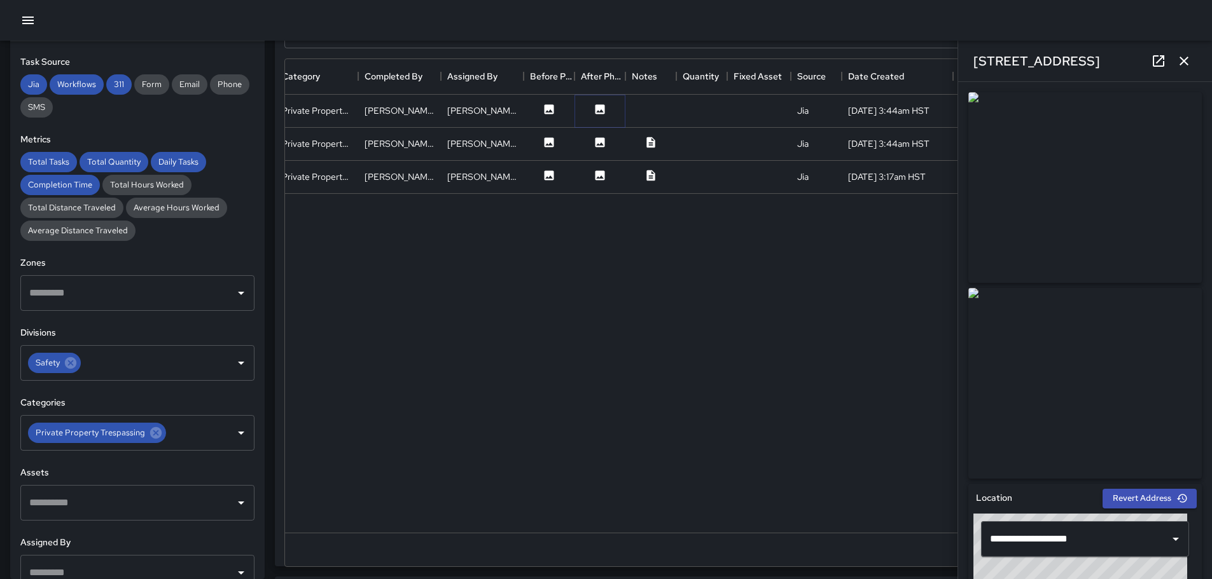
click at [602, 109] on icon at bounding box center [600, 109] width 10 height 10
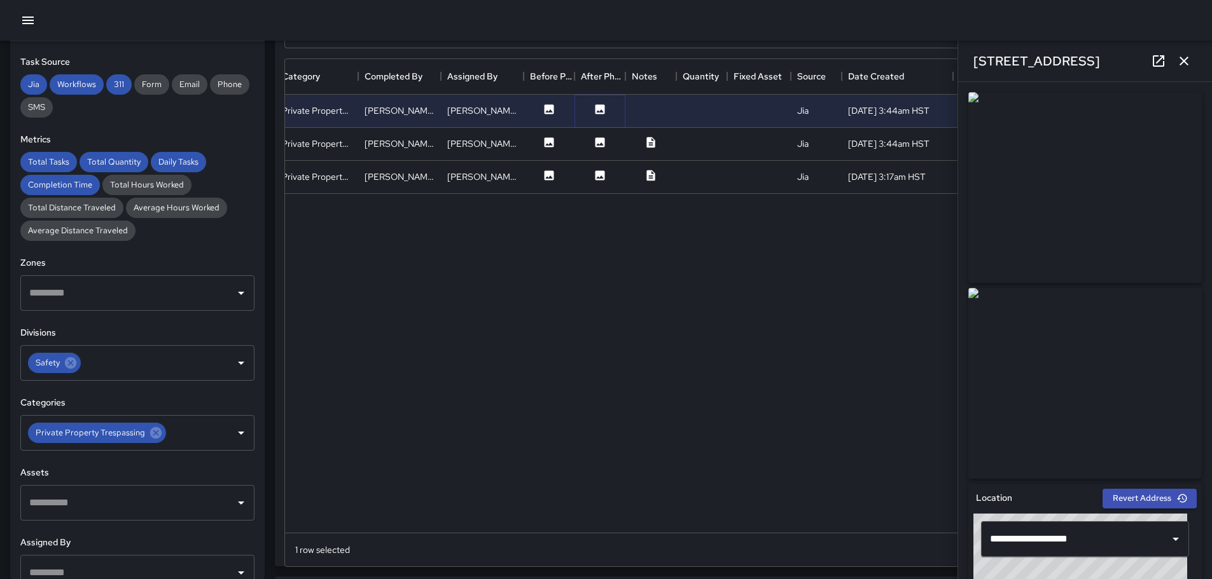
click at [600, 106] on icon at bounding box center [600, 109] width 10 height 10
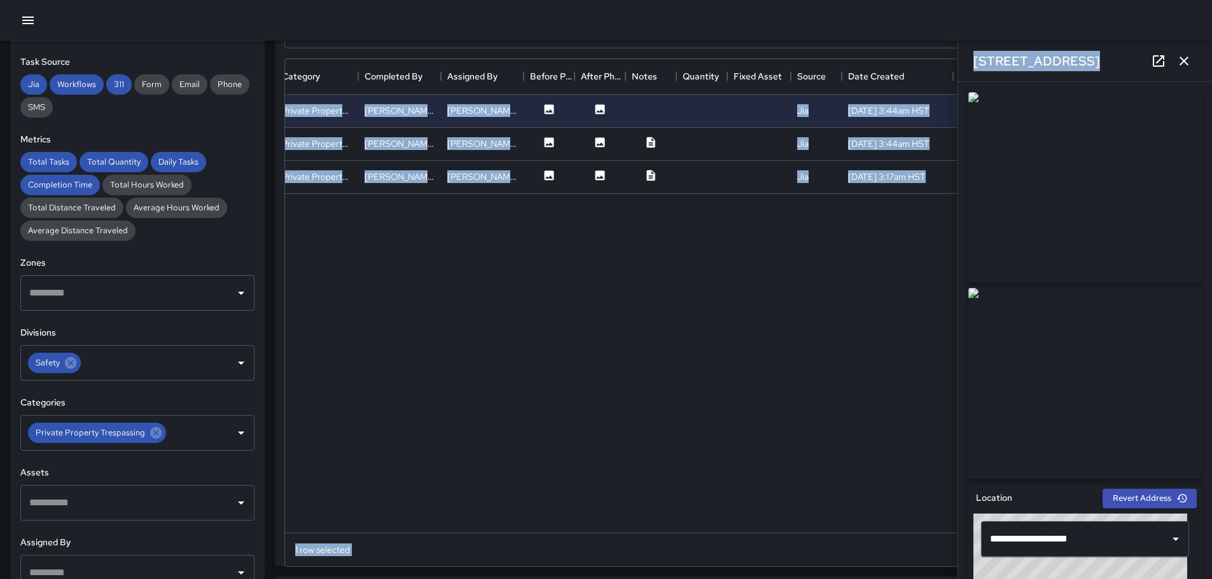
drag, startPoint x: 1200, startPoint y: 140, endPoint x: 1220, endPoint y: 191, distance: 54.6
click at [1212, 209] on html "**********" at bounding box center [606, 209] width 1212 height 1833
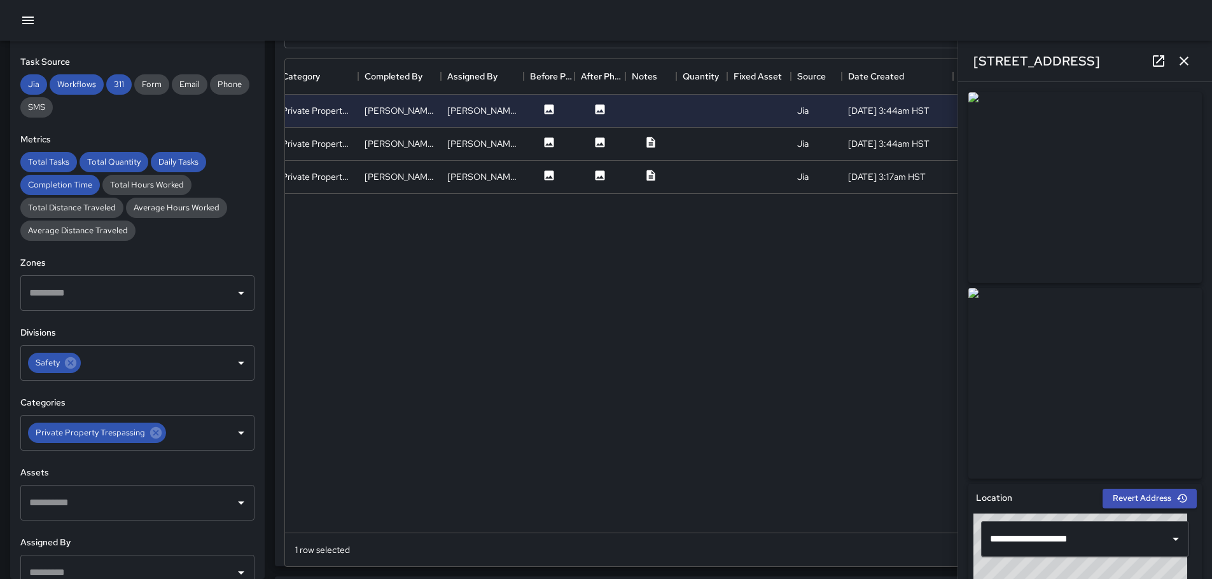
drag, startPoint x: 924, startPoint y: 375, endPoint x: 919, endPoint y: 359, distance: 16.7
click at [924, 373] on div "[STREET_ADDRESS] Safety Private Property Trespassing [PERSON_NAME] [PERSON_NAME…" at bounding box center [626, 314] width 1129 height 438
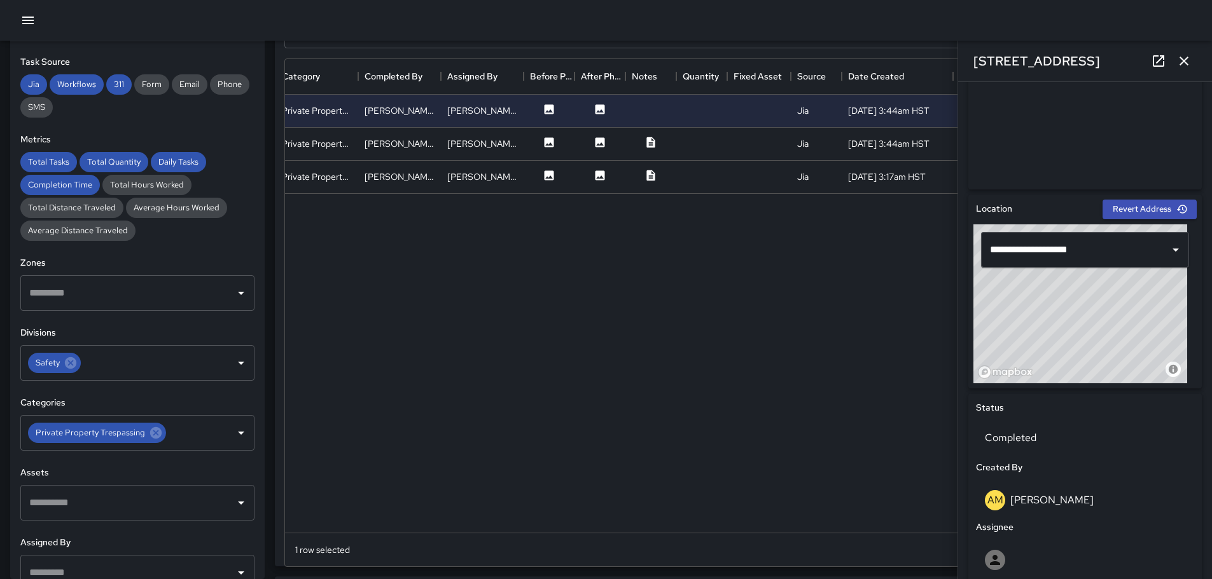
scroll to position [0, 0]
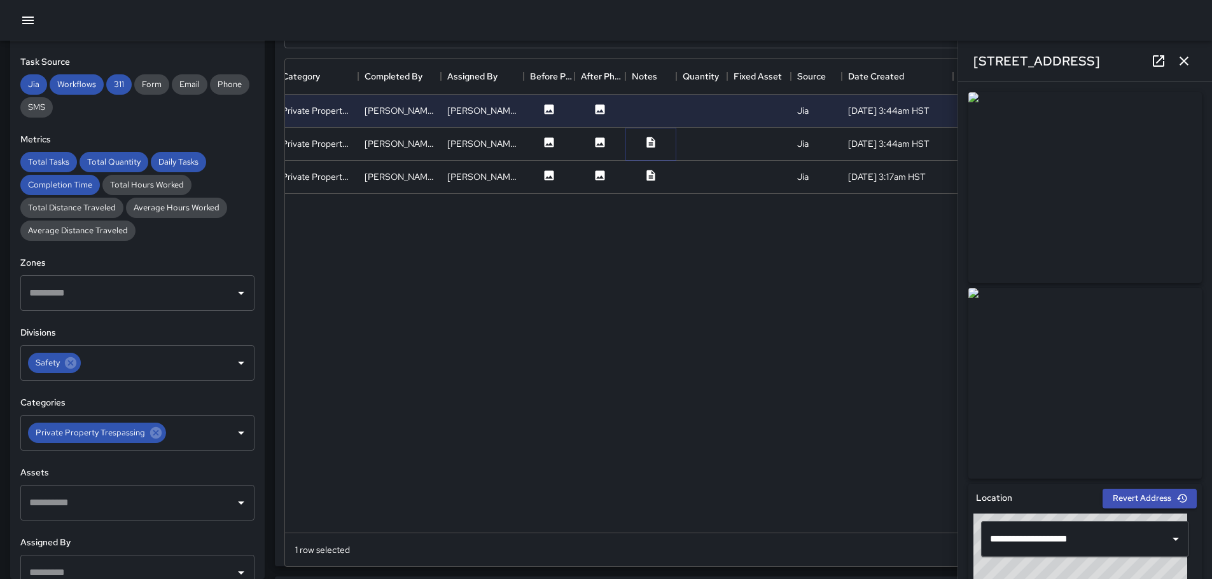
click at [652, 149] on button at bounding box center [651, 144] width 38 height 16
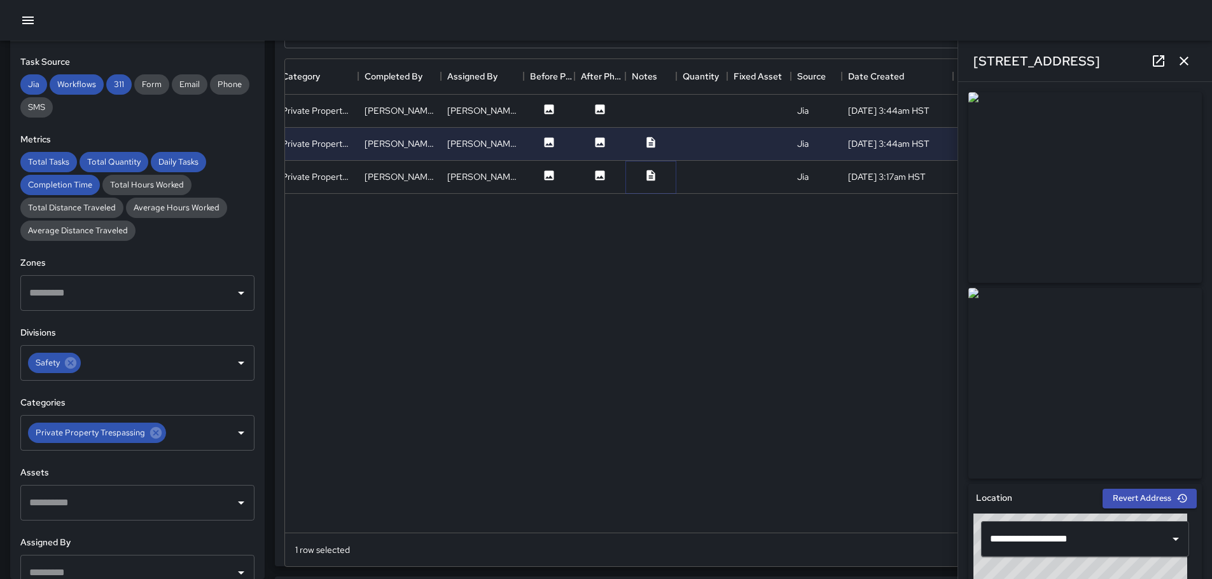
click at [652, 176] on icon at bounding box center [650, 175] width 13 height 13
